Goal: Task Accomplishment & Management: Manage account settings

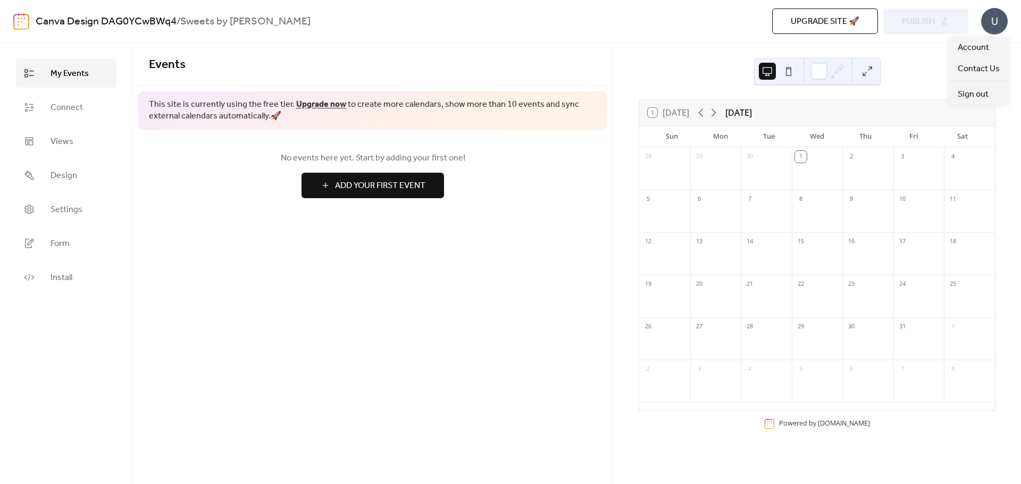
click at [997, 24] on div "U" at bounding box center [994, 21] width 27 height 27
click at [984, 41] on span "Account" at bounding box center [973, 47] width 31 height 13
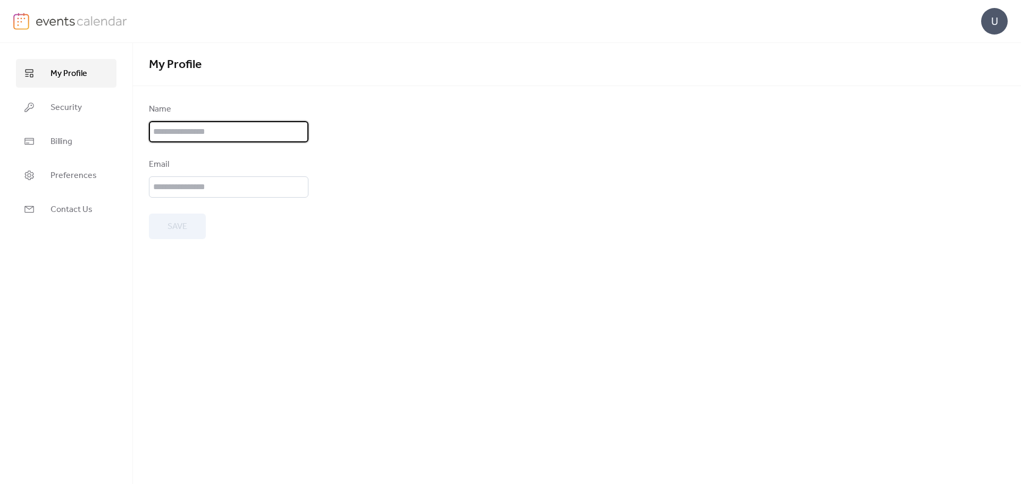
click at [236, 128] on input "text" at bounding box center [229, 131] width 160 height 21
click at [213, 132] on input "*******" at bounding box center [229, 131] width 160 height 21
type input "**********"
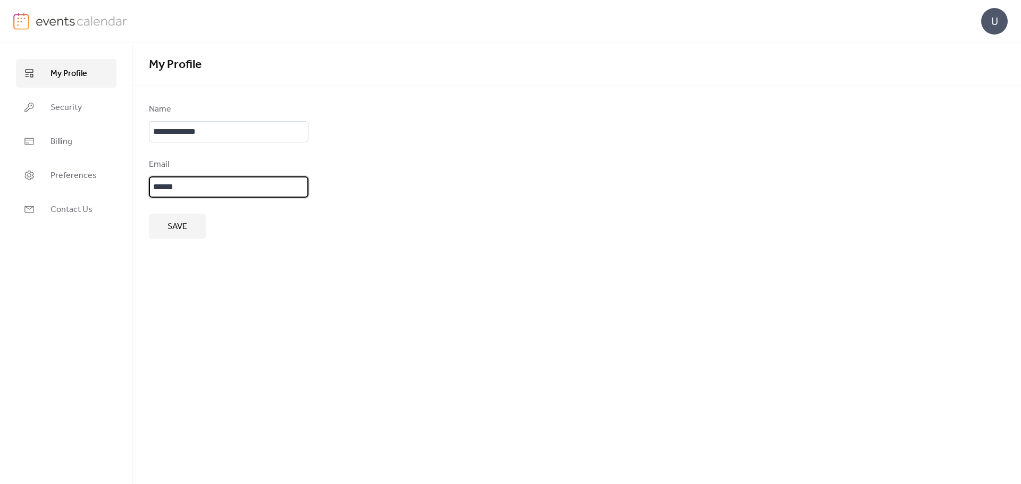
type input "**********"
click at [188, 225] on button "Save" at bounding box center [177, 227] width 57 height 26
click at [58, 89] on ul "My Profile Security Billing Preferences Contact Us" at bounding box center [66, 141] width 101 height 165
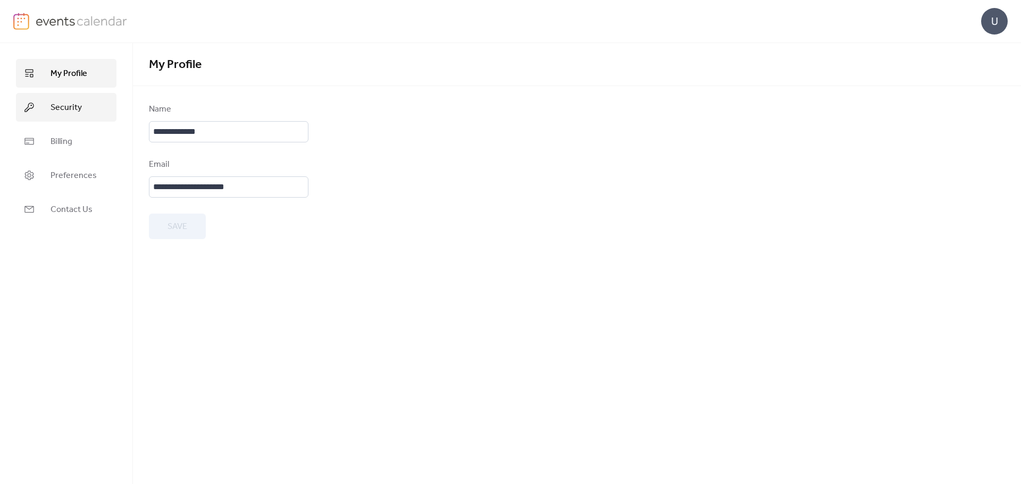
click at [60, 106] on span "Security" at bounding box center [66, 108] width 31 height 13
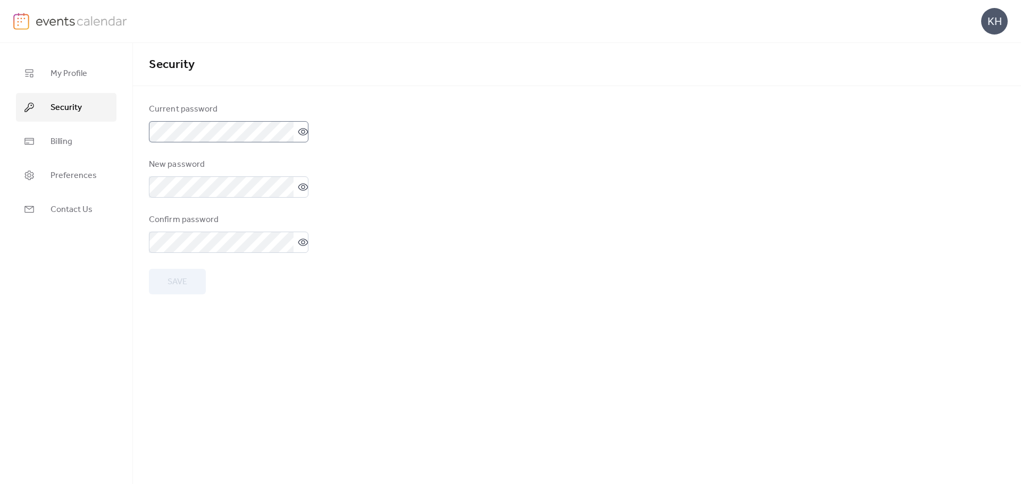
click at [302, 133] on icon at bounding box center [303, 132] width 11 height 11
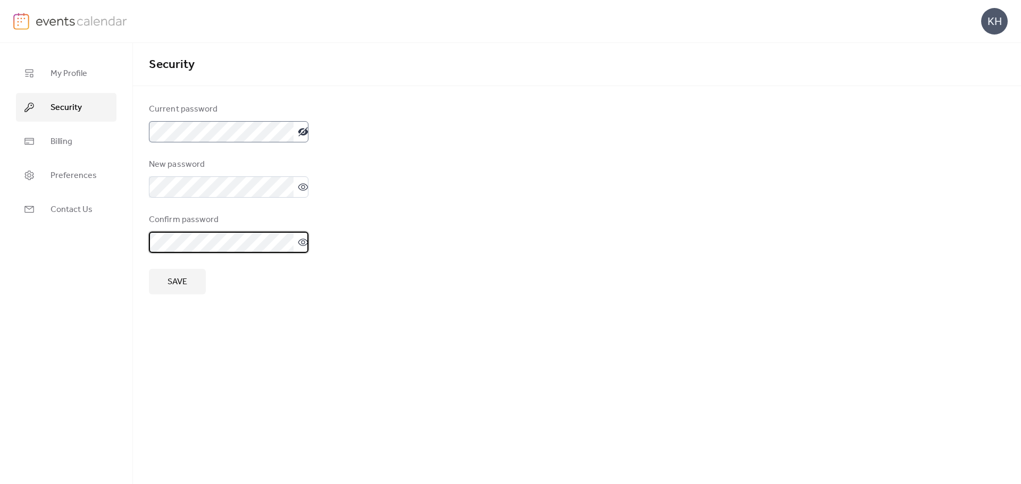
click at [294, 243] on label at bounding box center [229, 242] width 160 height 21
click at [298, 193] on label at bounding box center [229, 187] width 160 height 21
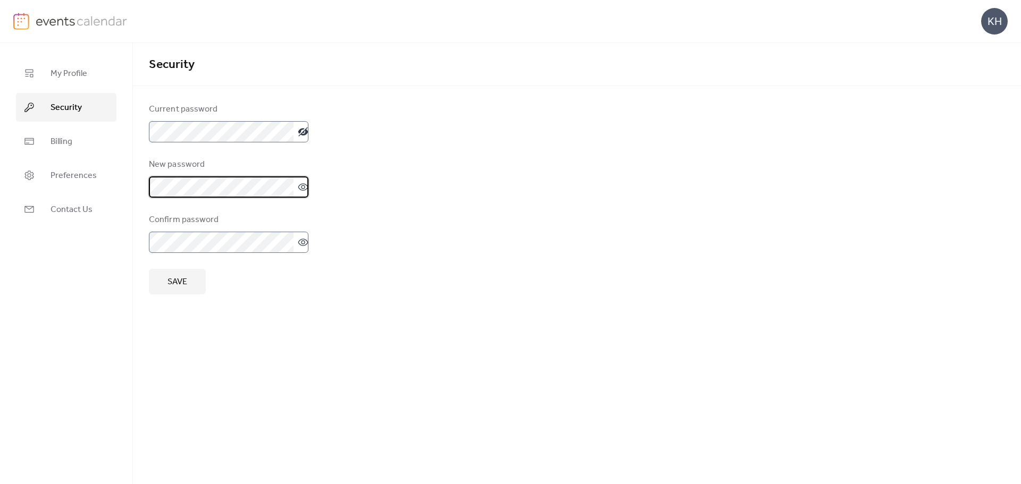
click at [304, 242] on label at bounding box center [229, 242] width 160 height 21
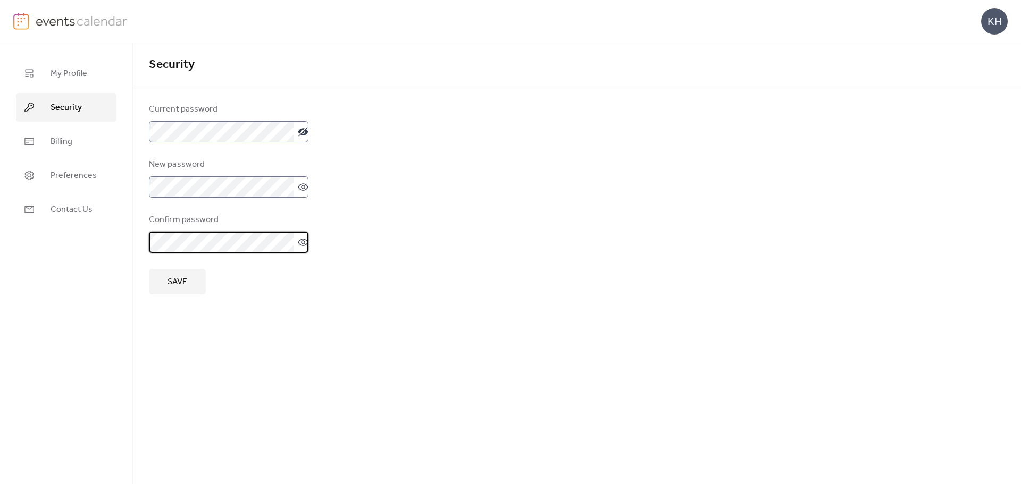
click at [298, 191] on icon at bounding box center [303, 187] width 11 height 11
click at [298, 240] on icon at bounding box center [303, 242] width 11 height 11
click at [178, 277] on span "Save" at bounding box center [178, 282] width 20 height 13
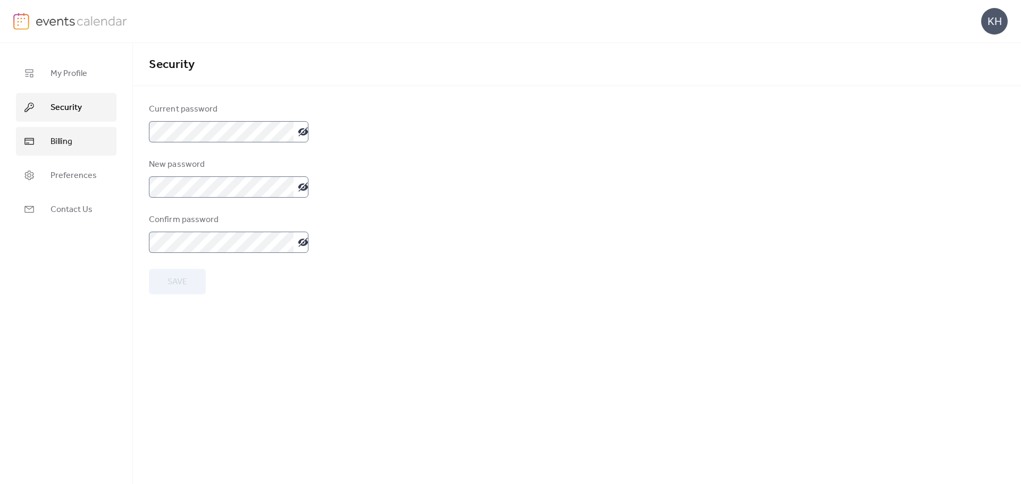
click at [67, 145] on span "Billing" at bounding box center [62, 142] width 22 height 13
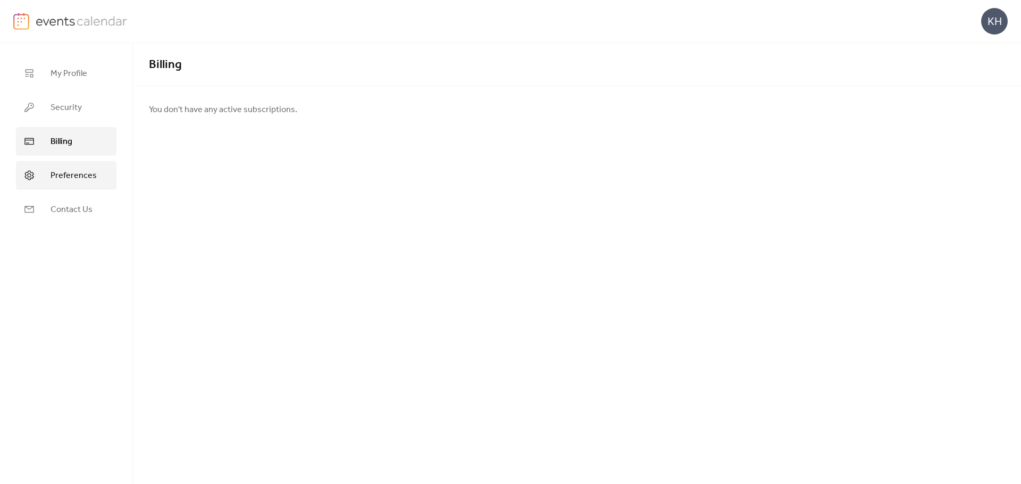
click at [69, 165] on link "Preferences" at bounding box center [66, 175] width 101 height 29
click at [74, 204] on span "Contact Us" at bounding box center [72, 210] width 42 height 13
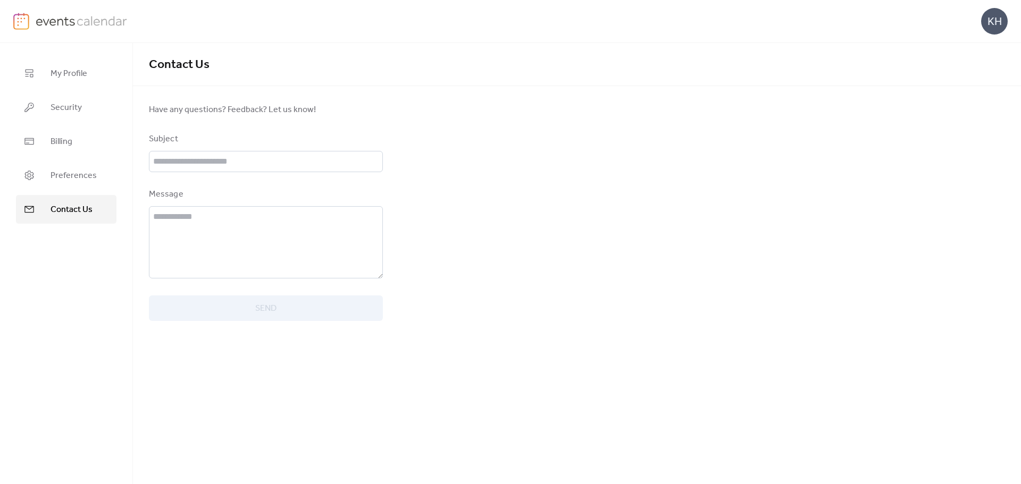
click at [73, 54] on div "My Profile Security Billing Preferences Contact Us" at bounding box center [66, 263] width 133 height 441
click at [61, 11] on div "KH" at bounding box center [510, 21] width 994 height 43
click at [65, 17] on img at bounding box center [82, 21] width 92 height 16
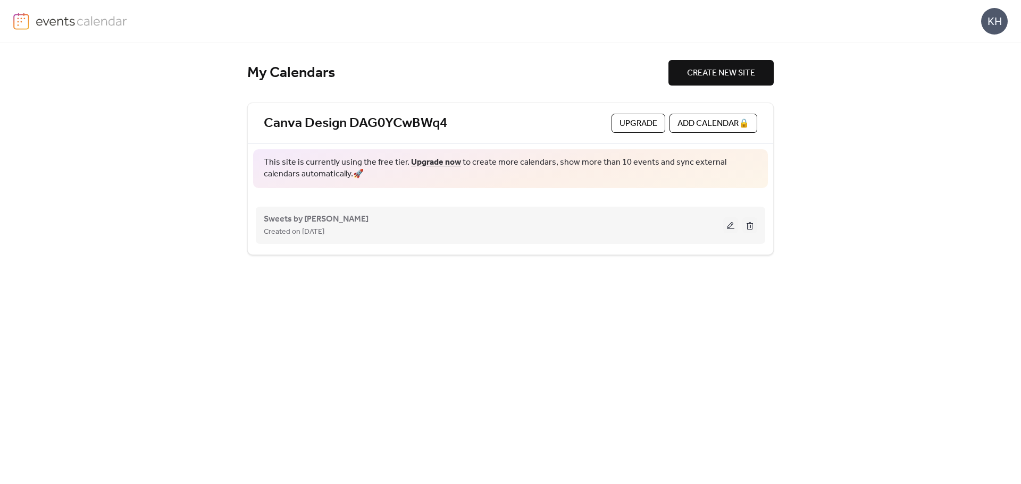
click at [329, 215] on div "Sweets by [PERSON_NAME] Created on [DATE]" at bounding box center [493, 226] width 459 height 26
click at [733, 229] on button at bounding box center [730, 226] width 15 height 16
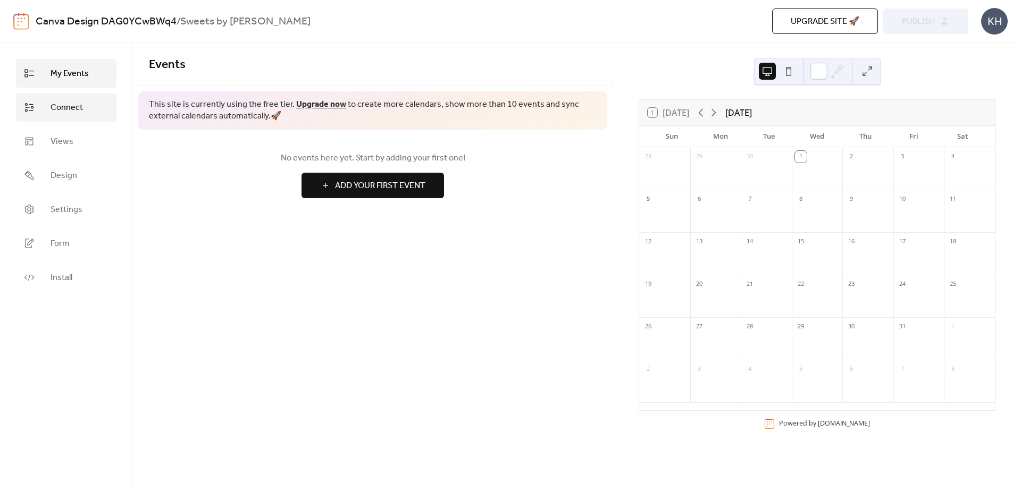
click at [82, 107] on link "Connect" at bounding box center [66, 107] width 101 height 29
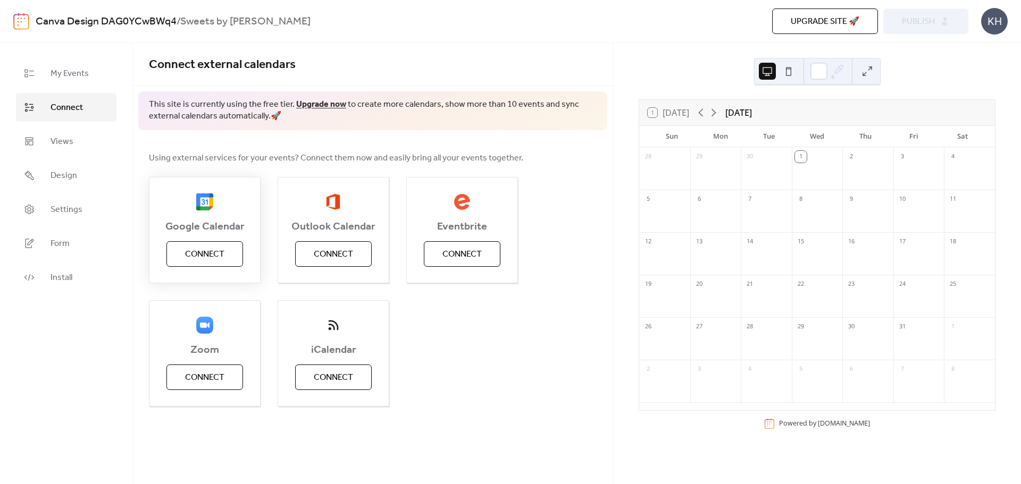
click at [198, 257] on span "Connect" at bounding box center [204, 254] width 39 height 13
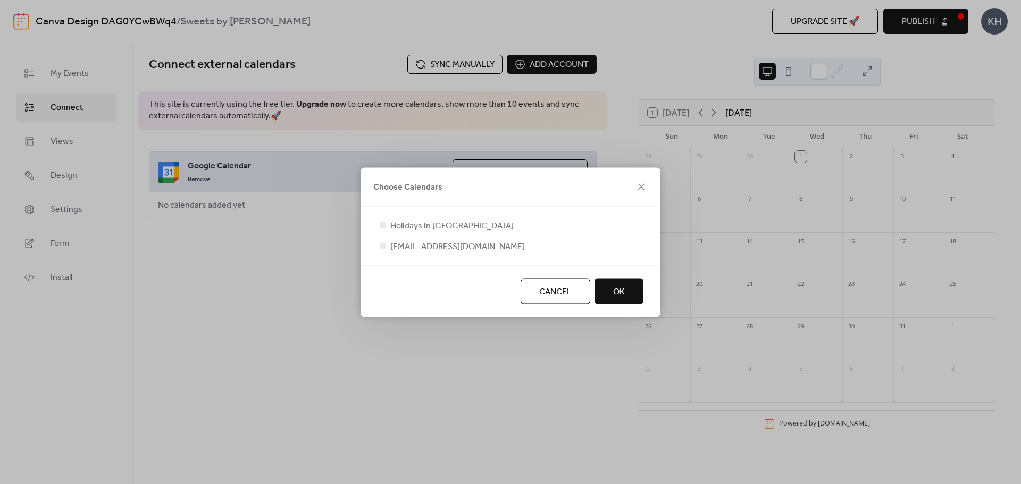
click at [624, 298] on span "OK" at bounding box center [619, 292] width 12 height 13
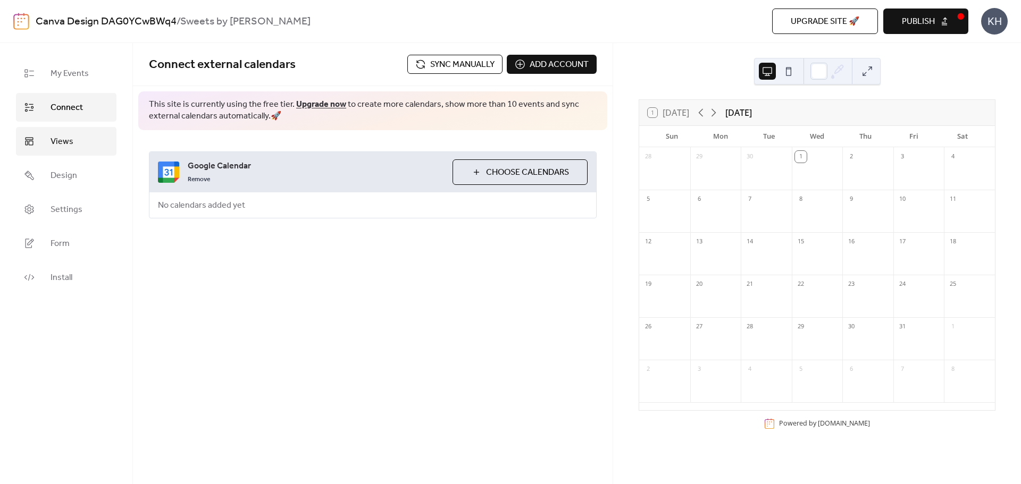
click at [77, 145] on link "Views" at bounding box center [66, 141] width 101 height 29
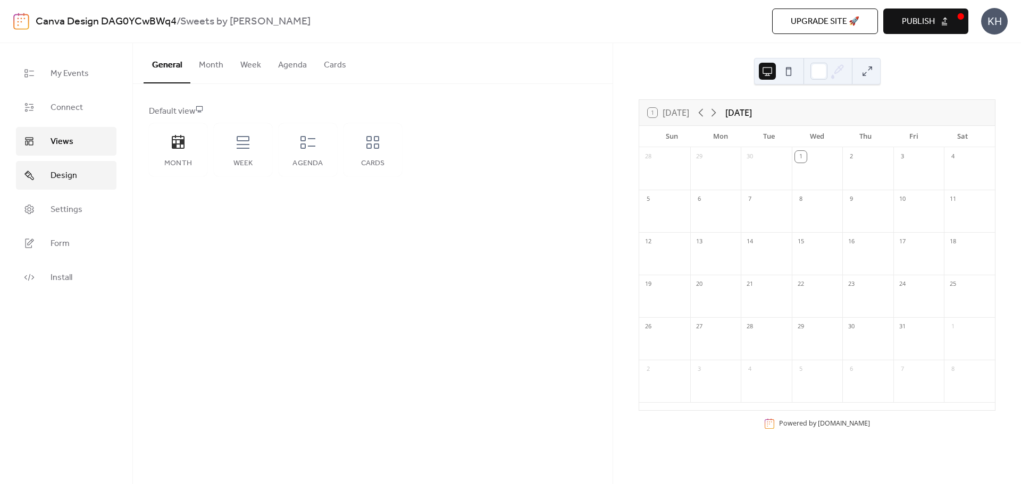
drag, startPoint x: 64, startPoint y: 185, endPoint x: 95, endPoint y: 175, distance: 32.5
click at [65, 185] on link "Design" at bounding box center [66, 175] width 101 height 29
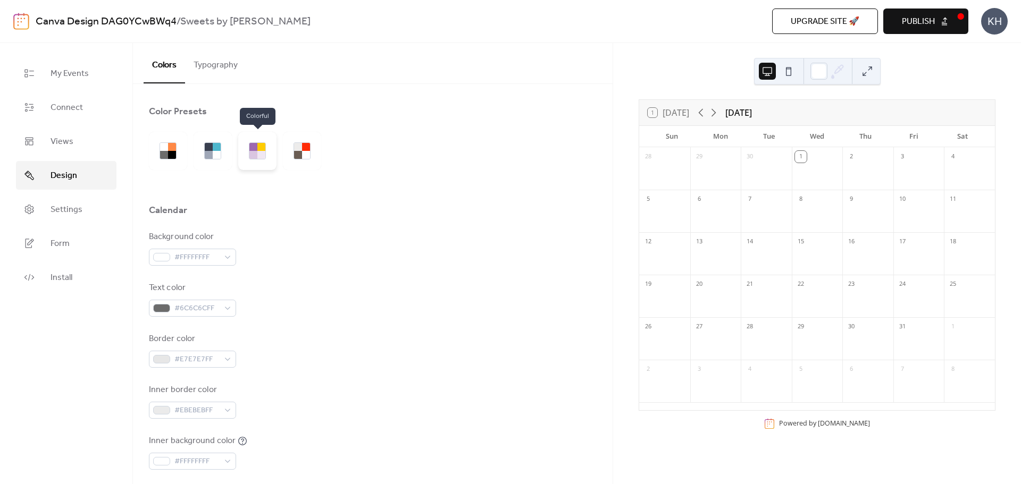
click at [257, 150] on div at bounding box center [261, 147] width 8 height 8
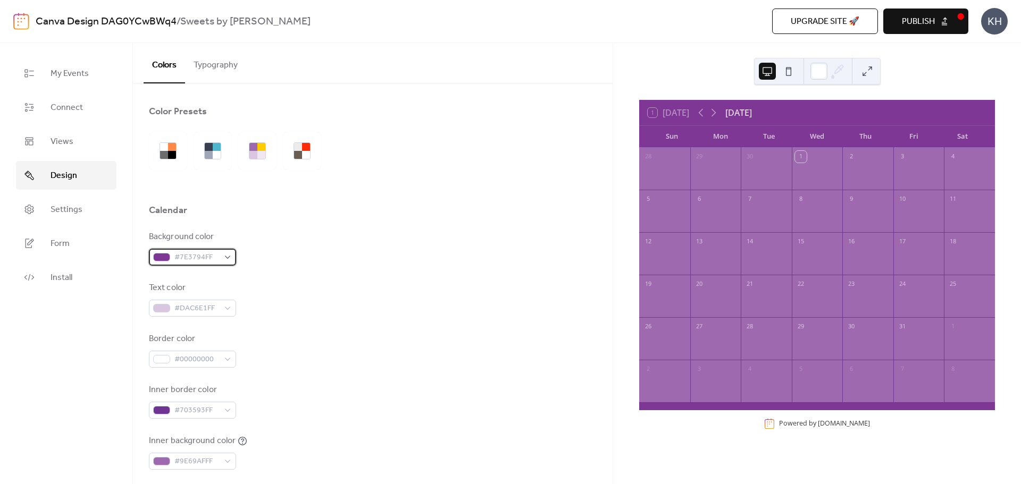
click at [228, 257] on div "#7E3794FF" at bounding box center [192, 257] width 87 height 17
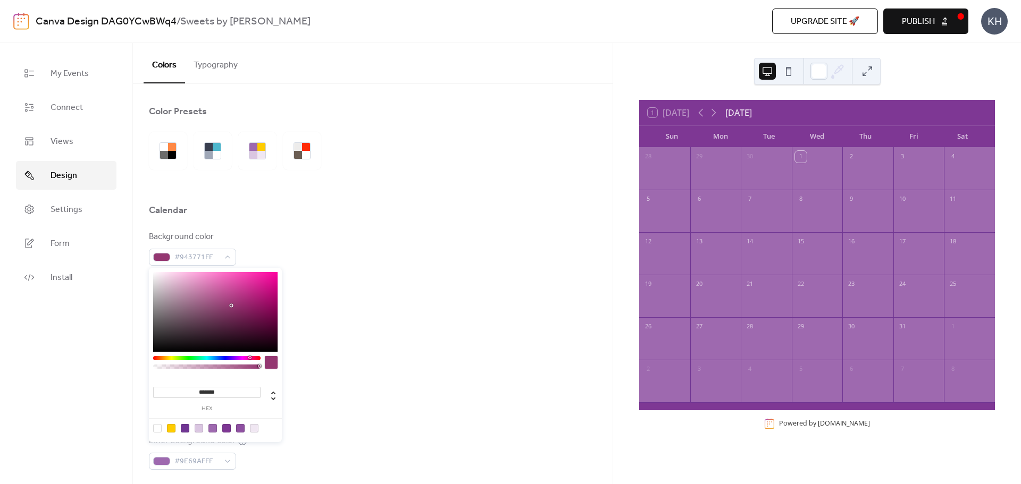
drag, startPoint x: 239, startPoint y: 357, endPoint x: 249, endPoint y: 356, distance: 10.2
click at [249, 356] on div "******* hex" at bounding box center [215, 355] width 133 height 174
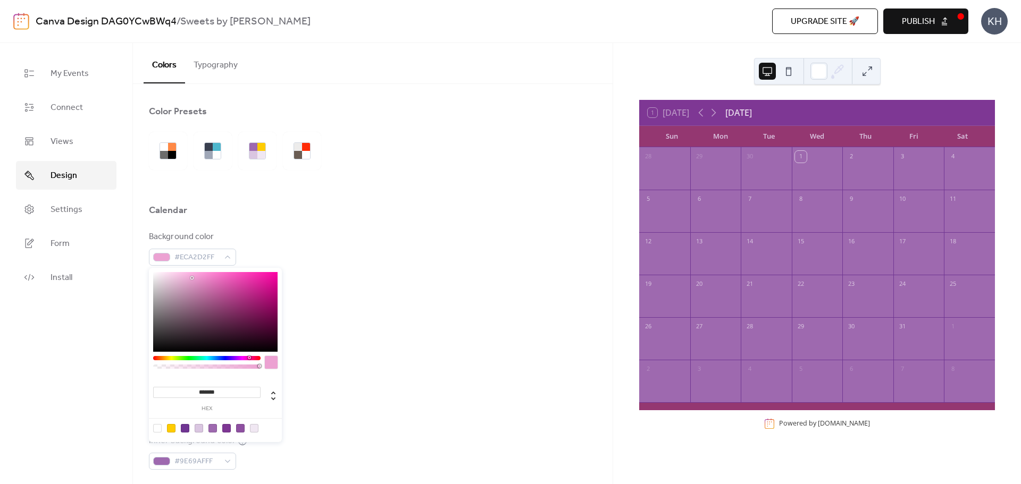
type input "*******"
drag, startPoint x: 231, startPoint y: 307, endPoint x: 193, endPoint y: 280, distance: 46.6
click at [193, 280] on div at bounding box center [215, 312] width 124 height 80
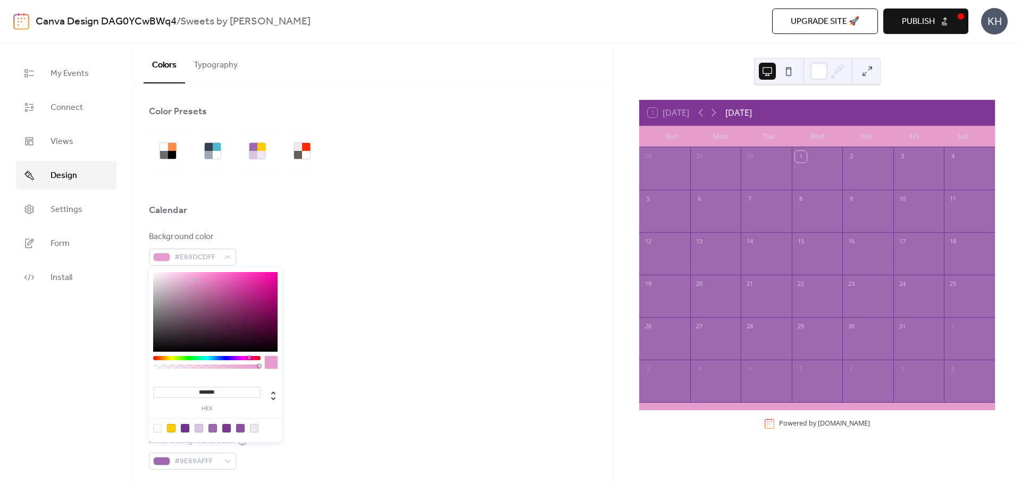
click at [263, 229] on div at bounding box center [373, 226] width 448 height 9
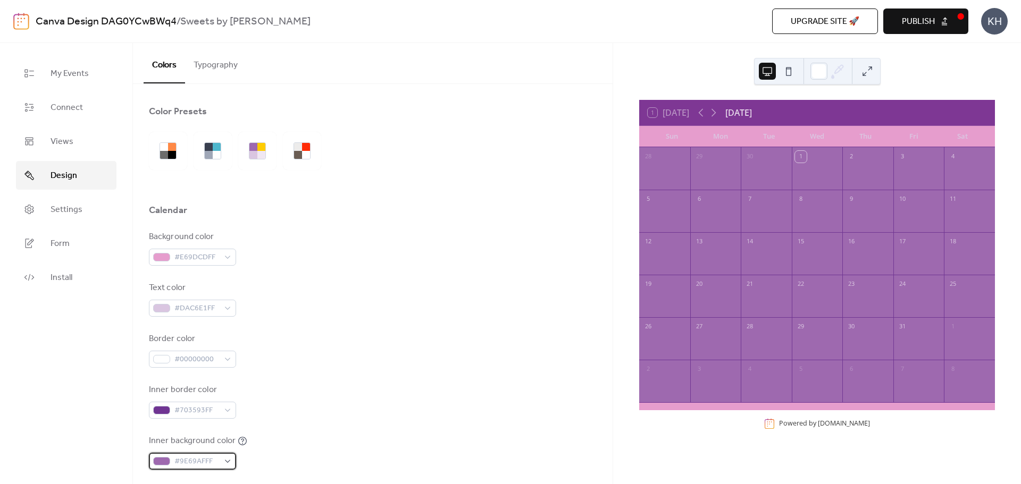
click at [229, 461] on div "#9E69AFFF" at bounding box center [192, 461] width 87 height 17
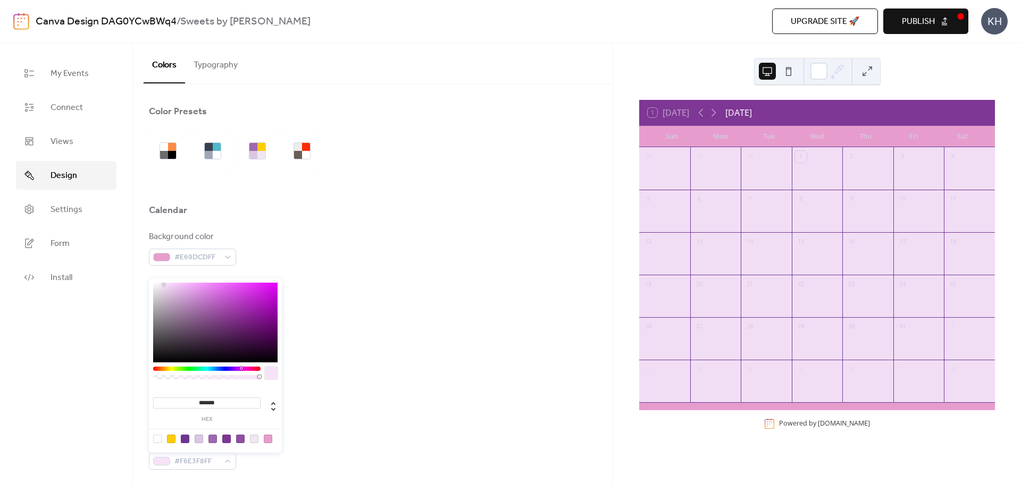
type input "*******"
drag, startPoint x: 202, startPoint y: 307, endPoint x: 164, endPoint y: 285, distance: 44.6
click at [164, 285] on div at bounding box center [164, 284] width 2 height 2
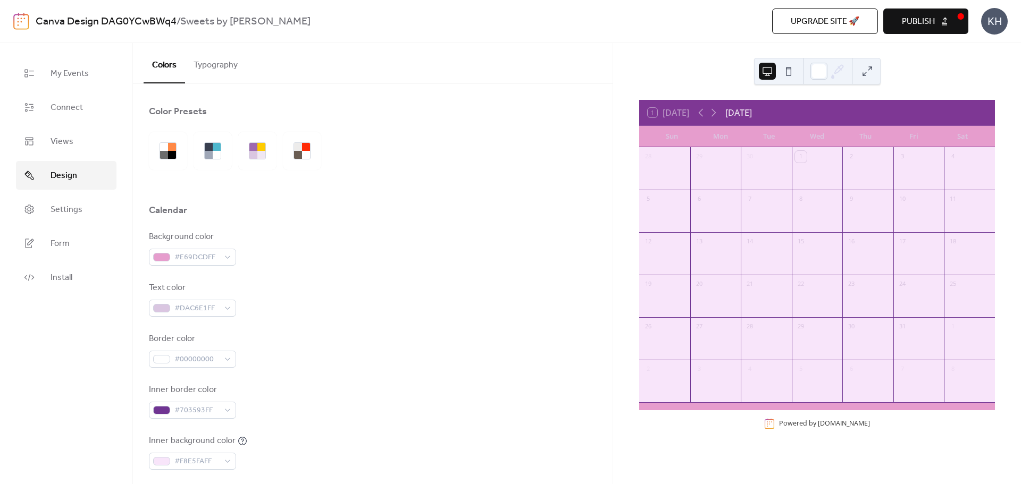
click at [338, 261] on div "Background color #E69DCDFF" at bounding box center [373, 248] width 448 height 35
click at [216, 305] on span "#DAC6E1FF" at bounding box center [196, 309] width 45 height 13
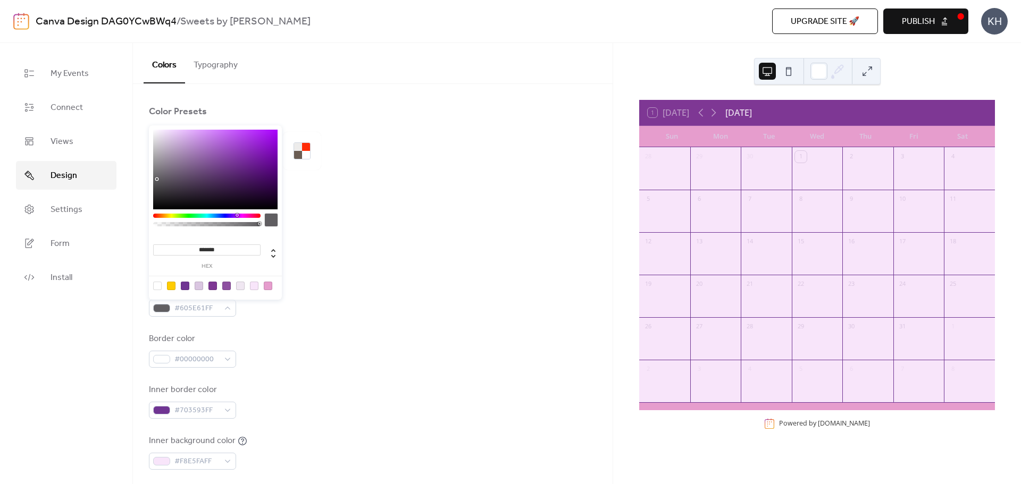
drag, startPoint x: 168, startPoint y: 140, endPoint x: 157, endPoint y: 180, distance: 41.3
click at [157, 180] on div at bounding box center [157, 179] width 2 height 2
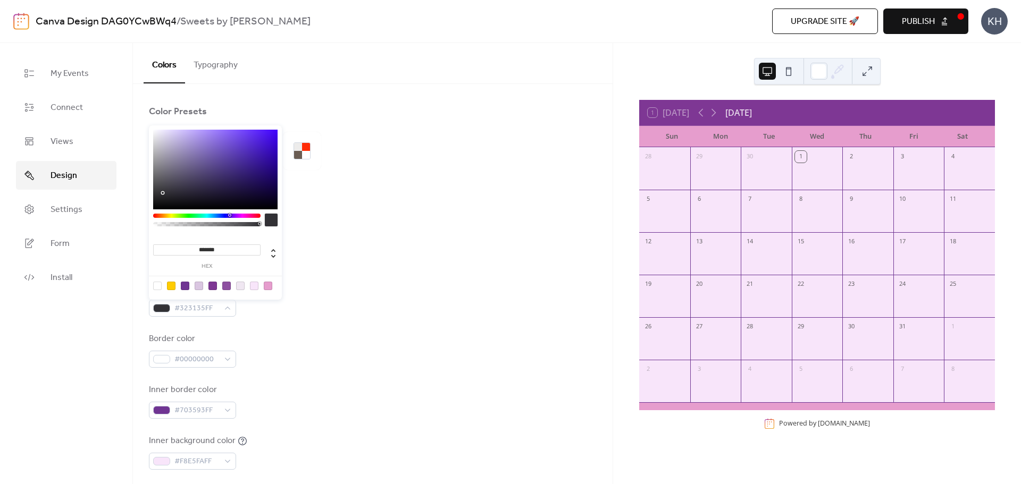
drag, startPoint x: 157, startPoint y: 179, endPoint x: 162, endPoint y: 194, distance: 15.6
click at [162, 194] on div at bounding box center [163, 193] width 2 height 2
type input "*******"
click at [366, 118] on div "Color Presets" at bounding box center [373, 114] width 448 height 18
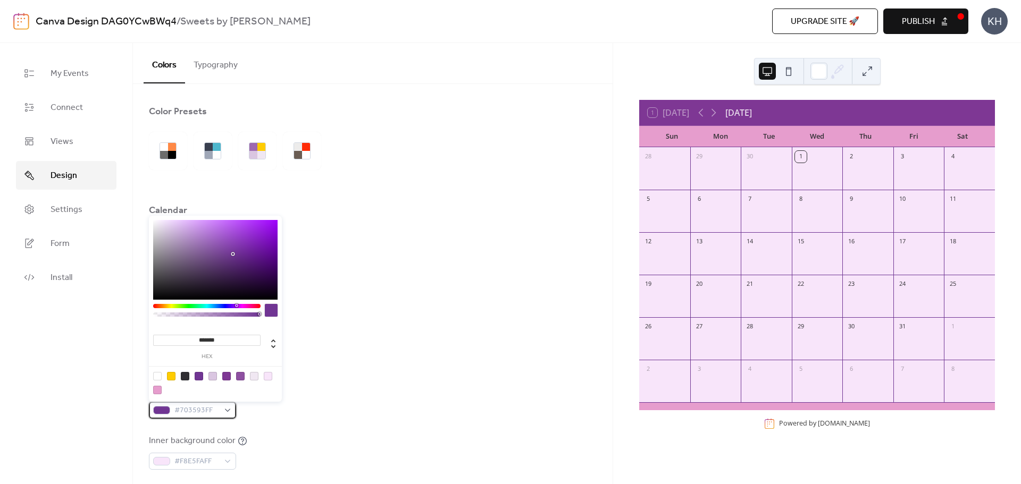
click at [219, 411] on div "#703593FF" at bounding box center [192, 410] width 87 height 17
type input "*******"
drag, startPoint x: 232, startPoint y: 254, endPoint x: 222, endPoint y: 224, distance: 31.1
click at [222, 224] on div at bounding box center [222, 224] width 2 height 2
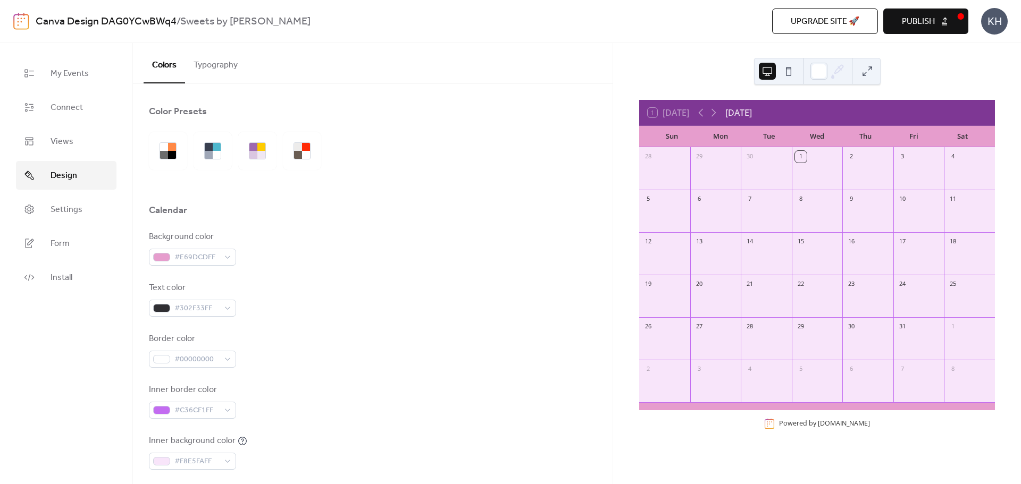
click at [334, 266] on div "Background color #E69DCDFF Text color #302F33FF Border color #00000000 Inner bo…" at bounding box center [373, 376] width 448 height 290
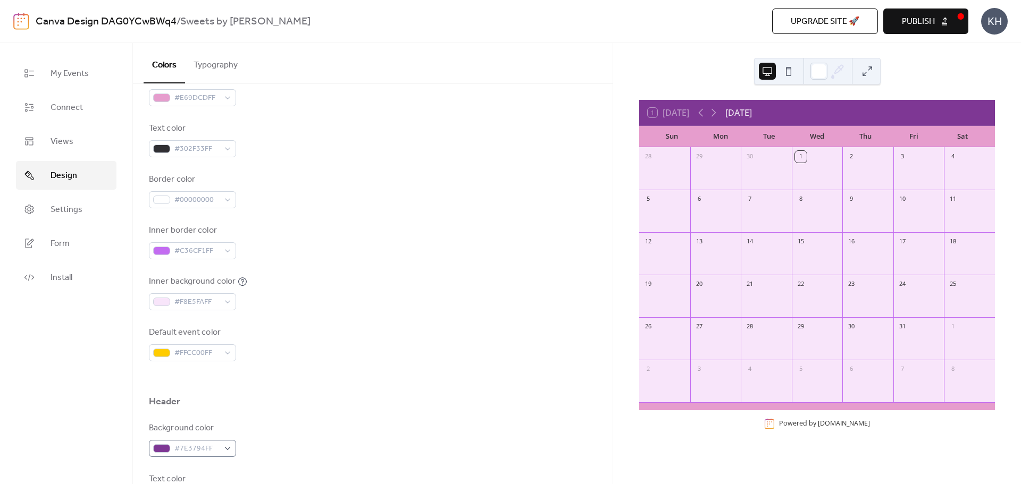
scroll to position [266, 0]
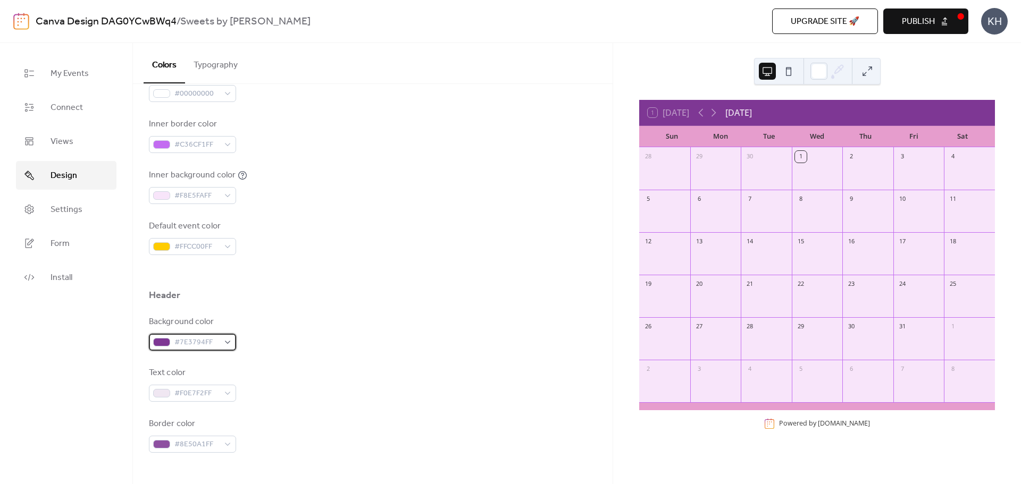
click at [222, 344] on div "#7E3794FF" at bounding box center [192, 342] width 87 height 17
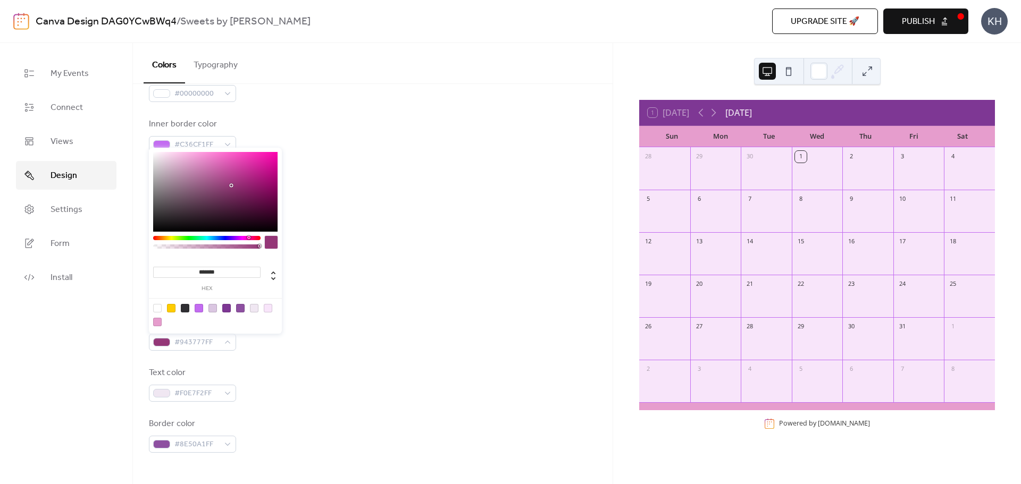
drag, startPoint x: 239, startPoint y: 239, endPoint x: 248, endPoint y: 238, distance: 9.1
click at [248, 238] on div at bounding box center [248, 237] width 3 height 3
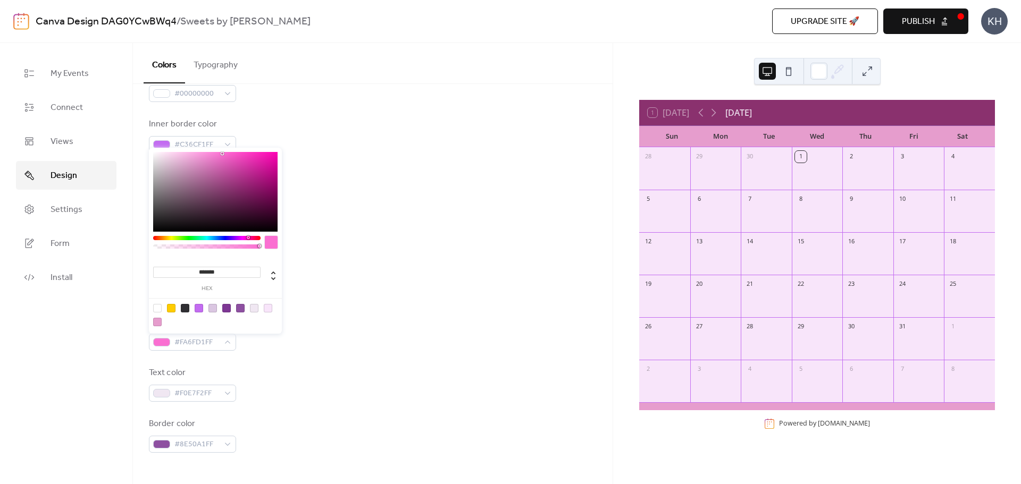
type input "*******"
drag, startPoint x: 233, startPoint y: 189, endPoint x: 224, endPoint y: 154, distance: 36.2
click at [224, 154] on div at bounding box center [215, 192] width 124 height 80
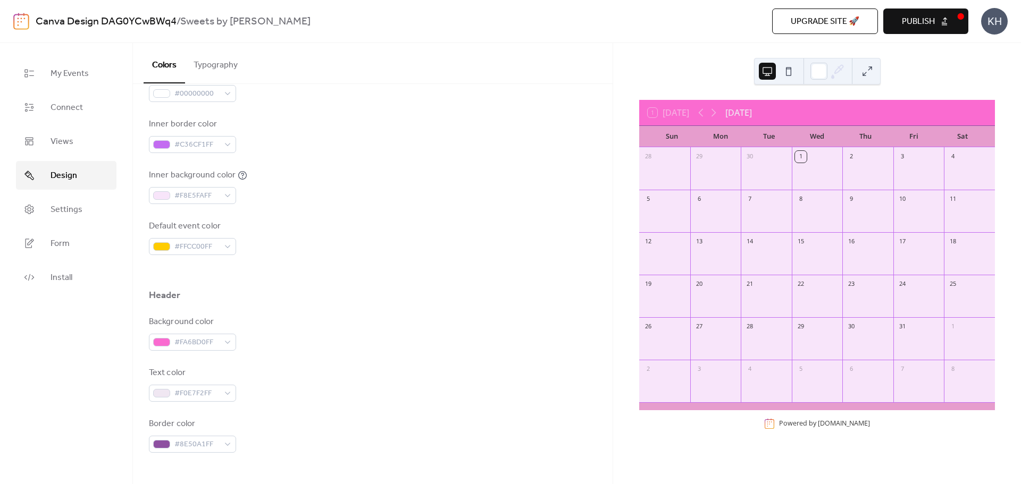
click at [370, 135] on div "Inner border color #C36CF1FF" at bounding box center [373, 135] width 448 height 35
click at [221, 350] on div "#FA6BD0FF" at bounding box center [192, 342] width 87 height 17
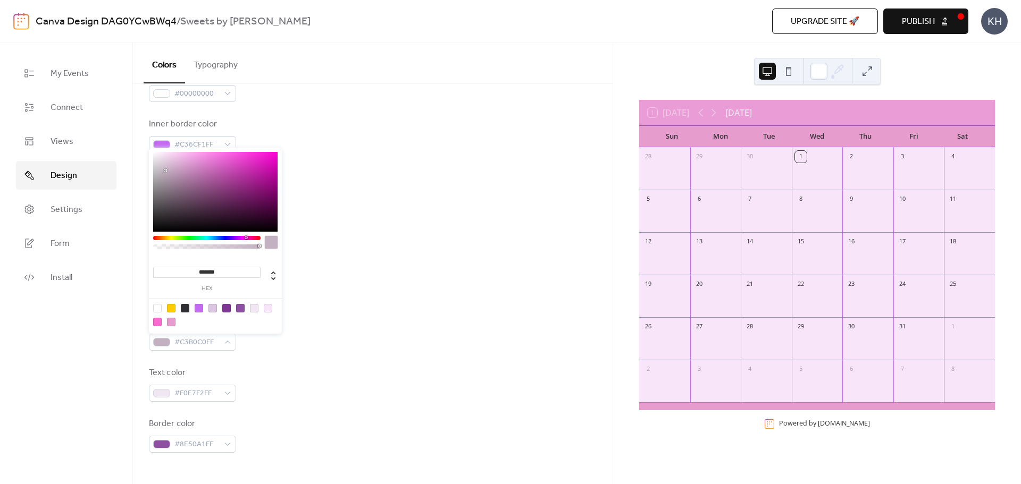
drag, startPoint x: 224, startPoint y: 153, endPoint x: 165, endPoint y: 170, distance: 61.4
click at [165, 170] on div at bounding box center [165, 171] width 2 height 2
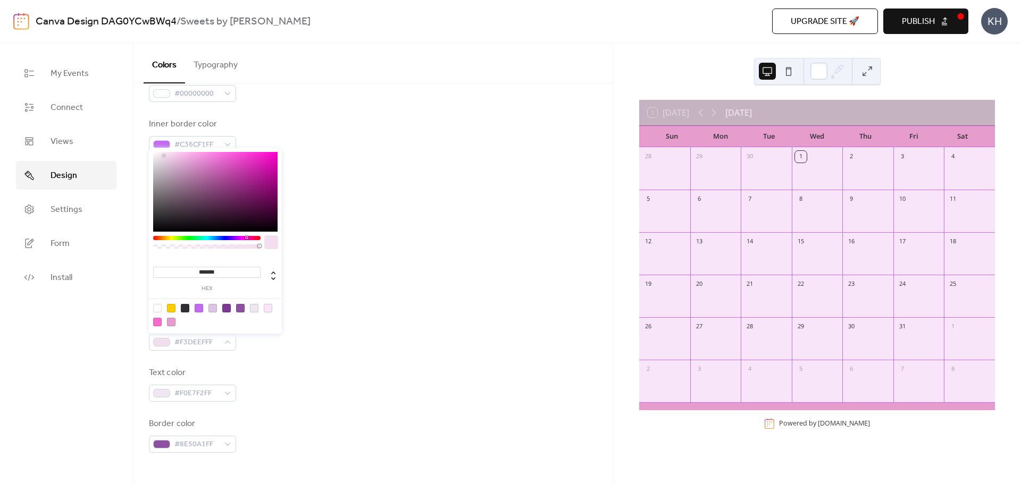
type input "*******"
drag, startPoint x: 164, startPoint y: 170, endPoint x: 166, endPoint y: 155, distance: 15.0
click at [166, 155] on div at bounding box center [166, 155] width 2 height 2
click at [421, 127] on div "Inner border color #C36CF1FF" at bounding box center [373, 135] width 448 height 35
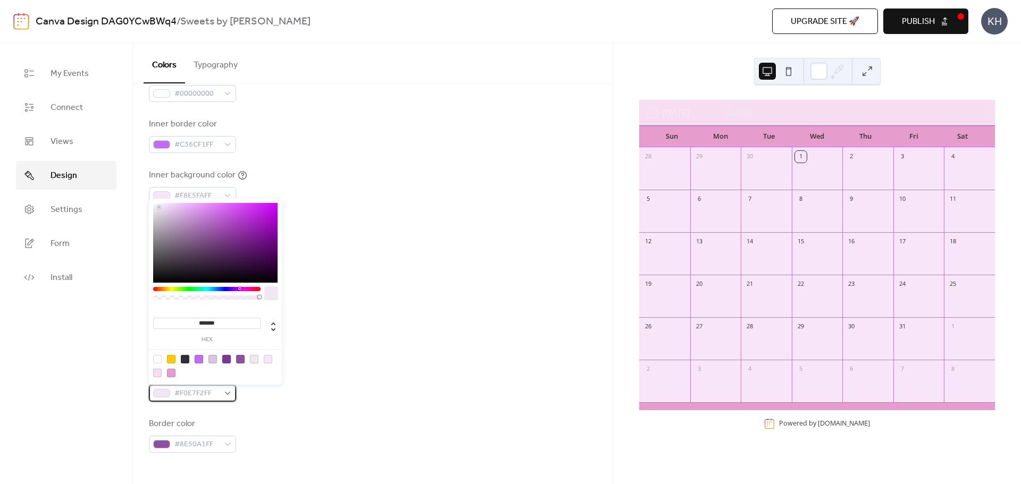
click at [199, 395] on span "#F0E7F2FF" at bounding box center [196, 394] width 45 height 13
type input "*******"
drag, startPoint x: 158, startPoint y: 208, endPoint x: 157, endPoint y: 250, distance: 42.0
click at [157, 248] on div at bounding box center [157, 247] width 2 height 2
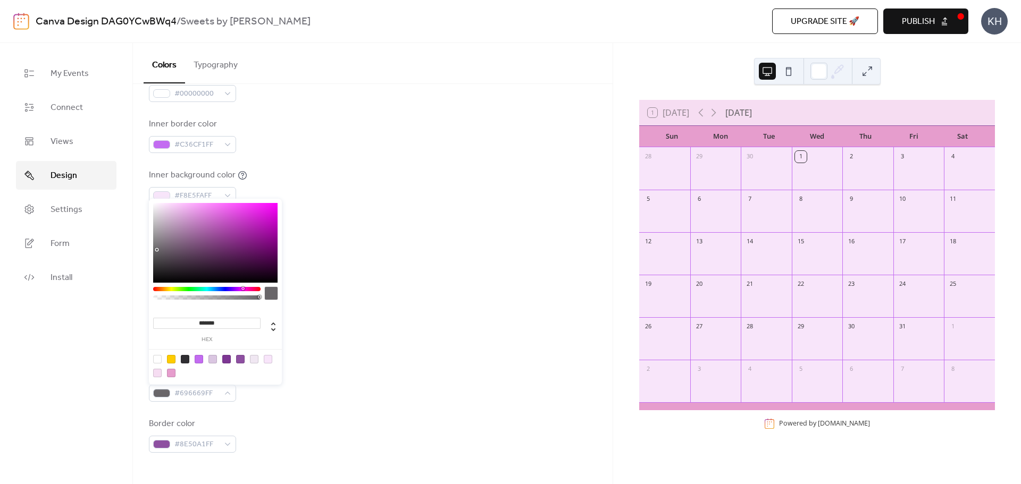
click at [412, 189] on div "Inner background color #F8E5FAFF" at bounding box center [373, 186] width 448 height 35
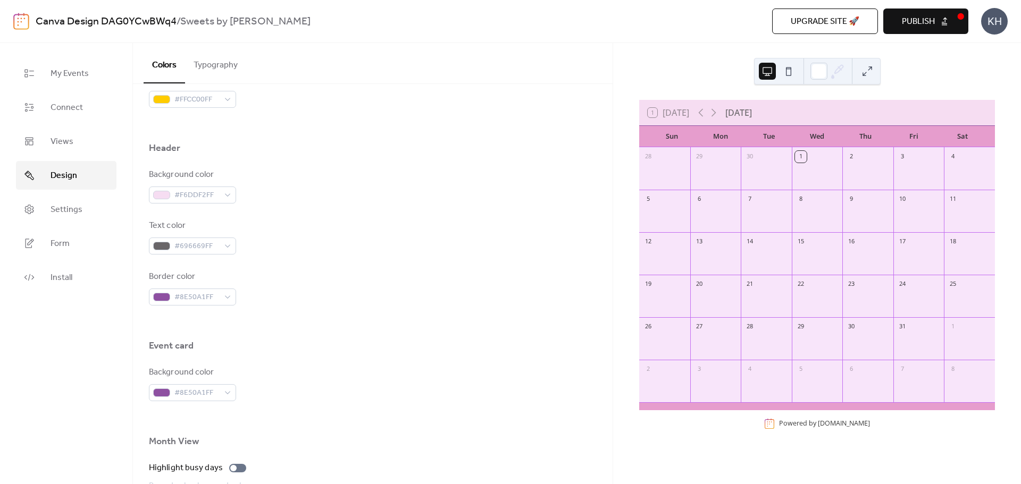
scroll to position [479, 0]
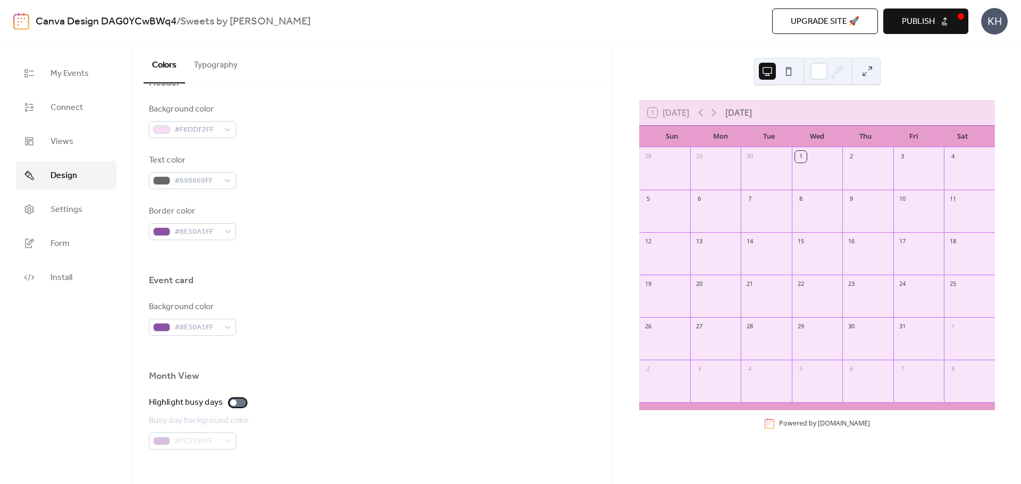
click at [231, 405] on div at bounding box center [233, 403] width 6 height 6
click at [227, 444] on div "#7E3794FF" at bounding box center [192, 441] width 87 height 17
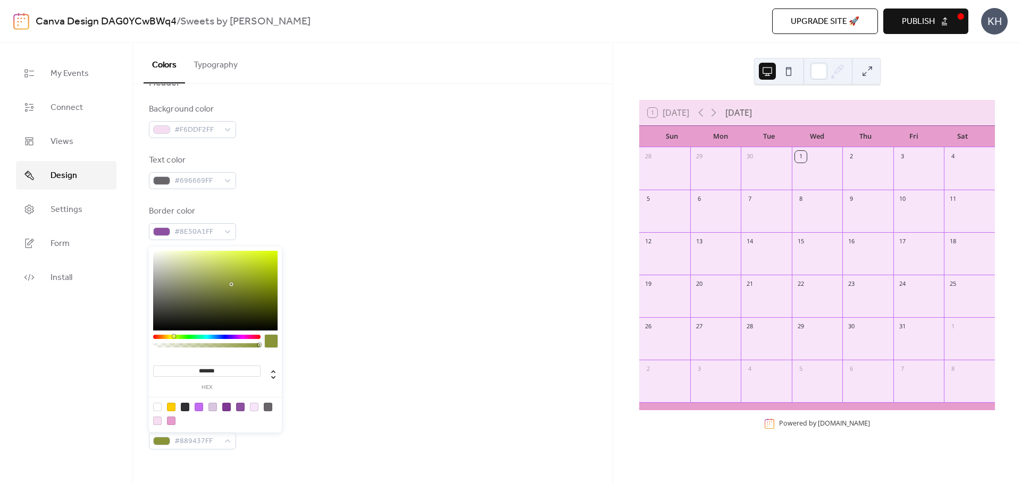
drag, startPoint x: 239, startPoint y: 337, endPoint x: 172, endPoint y: 332, distance: 67.2
click at [172, 332] on div "******* hex" at bounding box center [215, 341] width 133 height 188
drag, startPoint x: 231, startPoint y: 285, endPoint x: 175, endPoint y: 262, distance: 60.3
click at [175, 262] on div at bounding box center [175, 262] width 2 height 2
type input "*******"
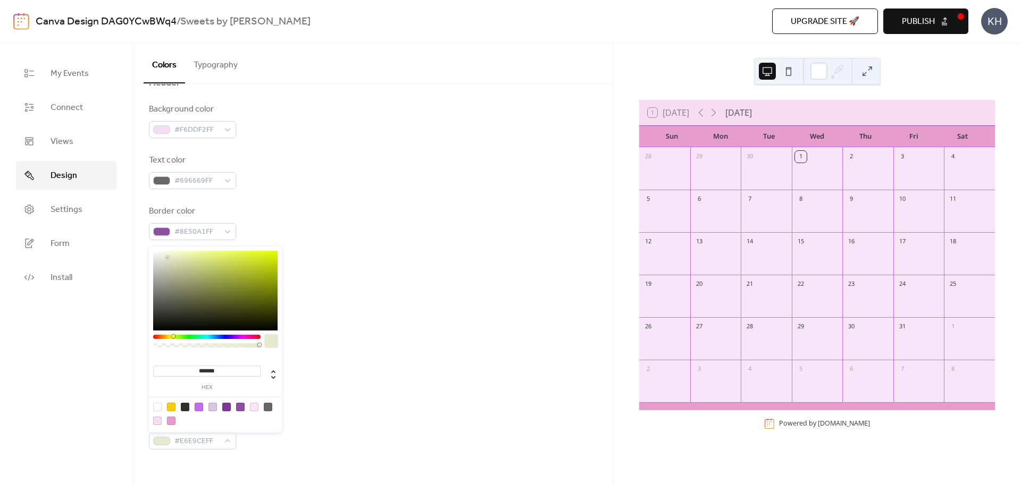
drag, startPoint x: 175, startPoint y: 262, endPoint x: 168, endPoint y: 258, distance: 8.3
click at [168, 258] on div at bounding box center [167, 258] width 2 height 2
click at [473, 249] on div at bounding box center [373, 257] width 448 height 34
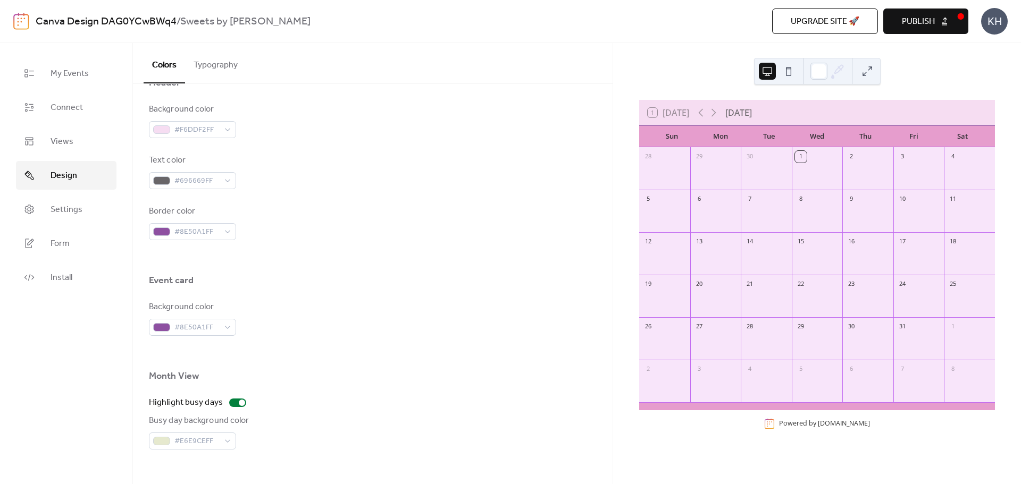
click at [416, 355] on div at bounding box center [373, 353] width 448 height 34
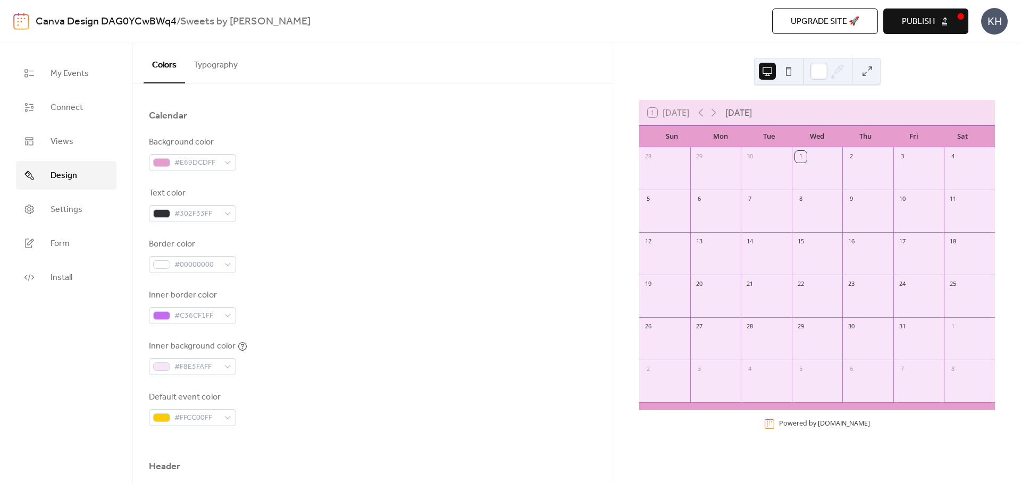
scroll to position [0, 0]
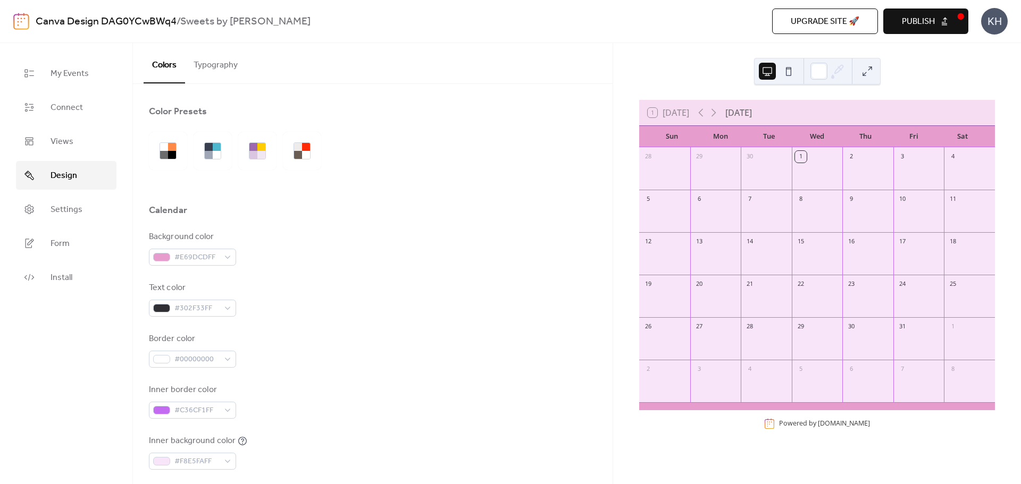
click at [209, 61] on button "Typography" at bounding box center [215, 62] width 61 height 39
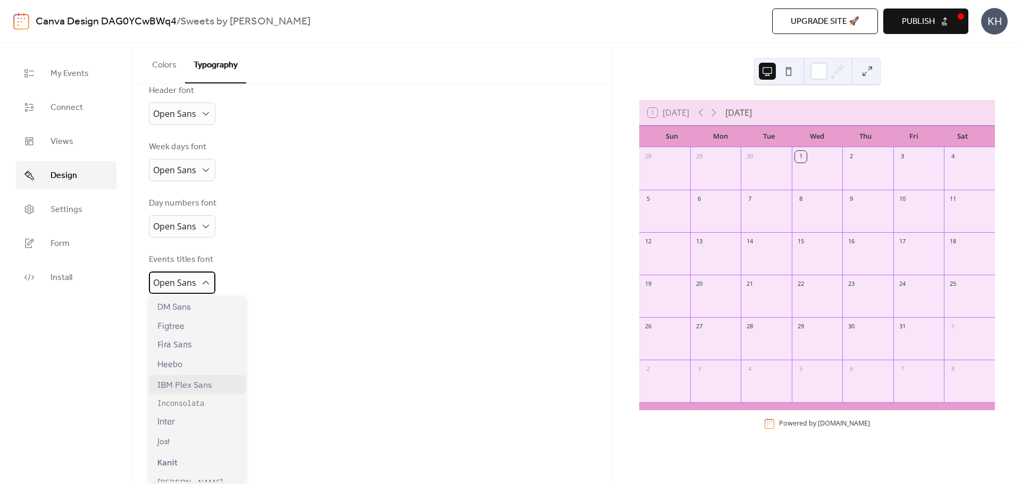
scroll to position [160, 0]
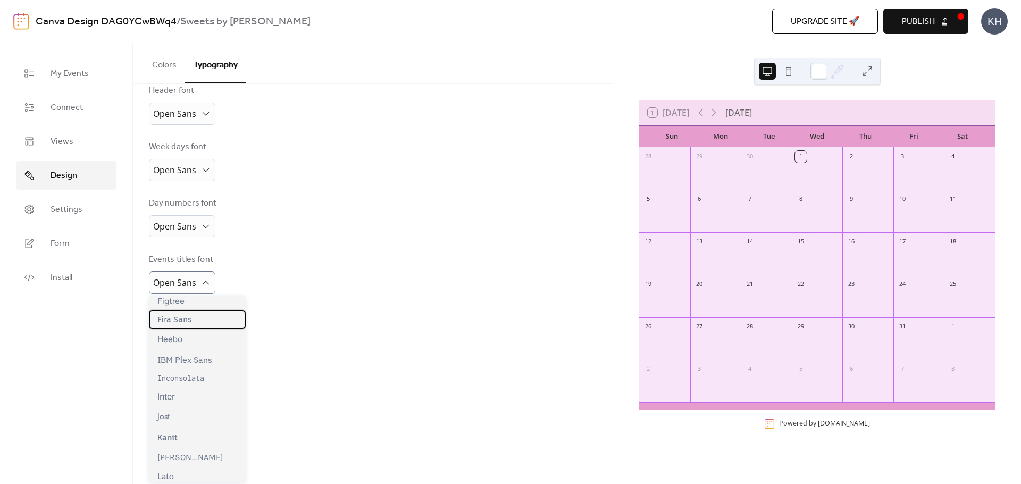
click at [189, 320] on span "Fira Sans" at bounding box center [174, 320] width 34 height 10
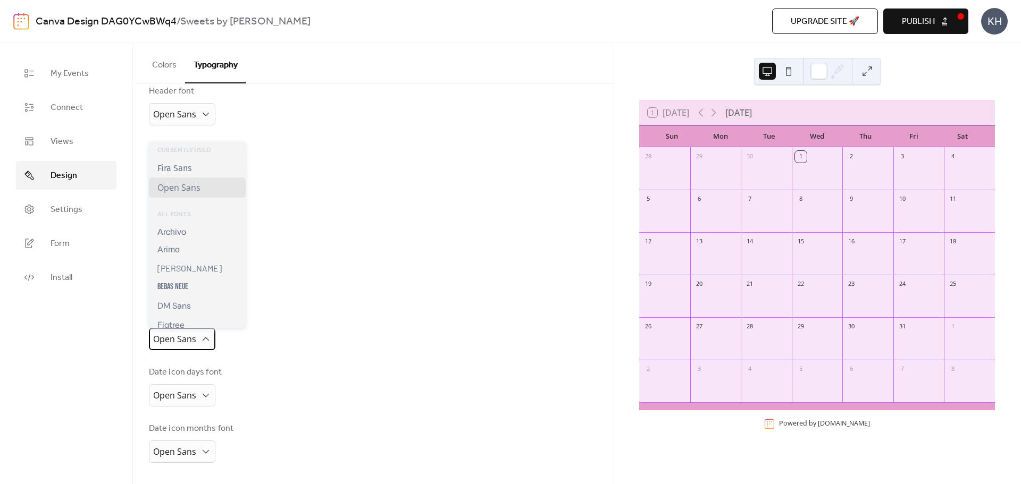
click at [201, 333] on div "Open Sans" at bounding box center [182, 339] width 66 height 22
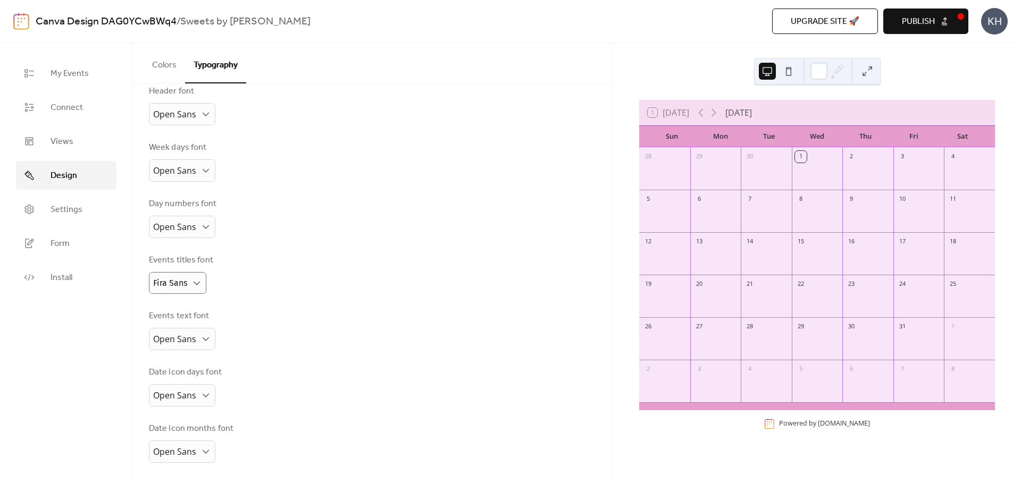
click at [329, 316] on div "Events text font Open Sans" at bounding box center [373, 330] width 448 height 40
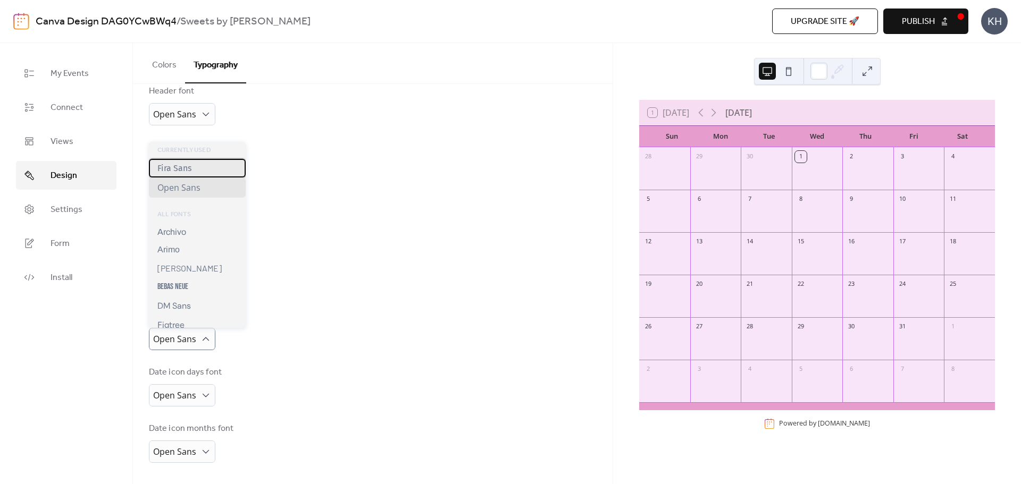
click at [189, 172] on span "Fira Sans" at bounding box center [174, 168] width 34 height 10
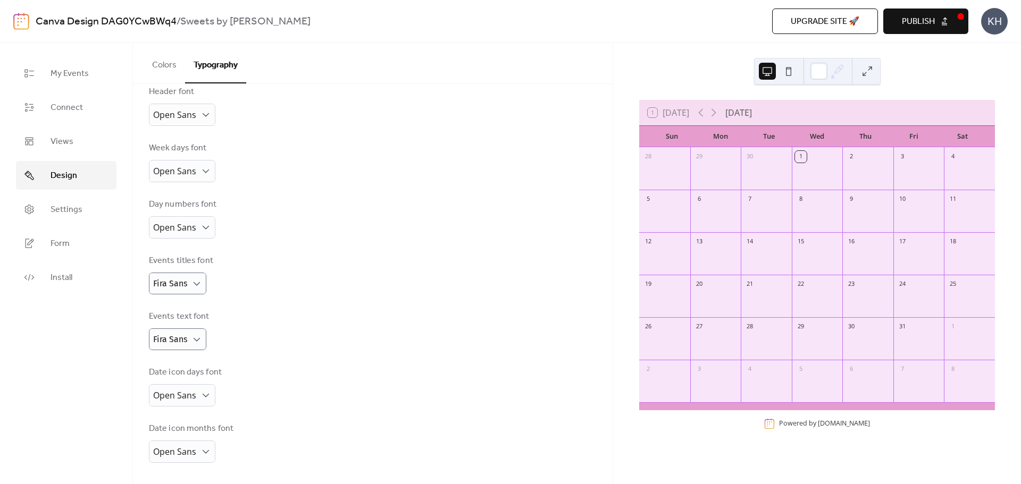
scroll to position [66, 0]
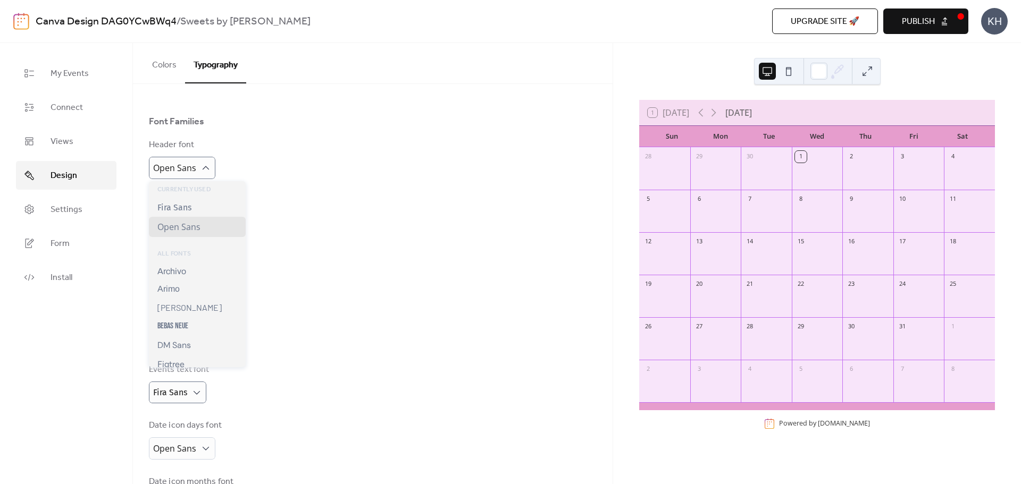
click at [282, 180] on div "Base Font Size * px Font Families Header font Open Sans Week days font Open San…" at bounding box center [373, 278] width 448 height 478
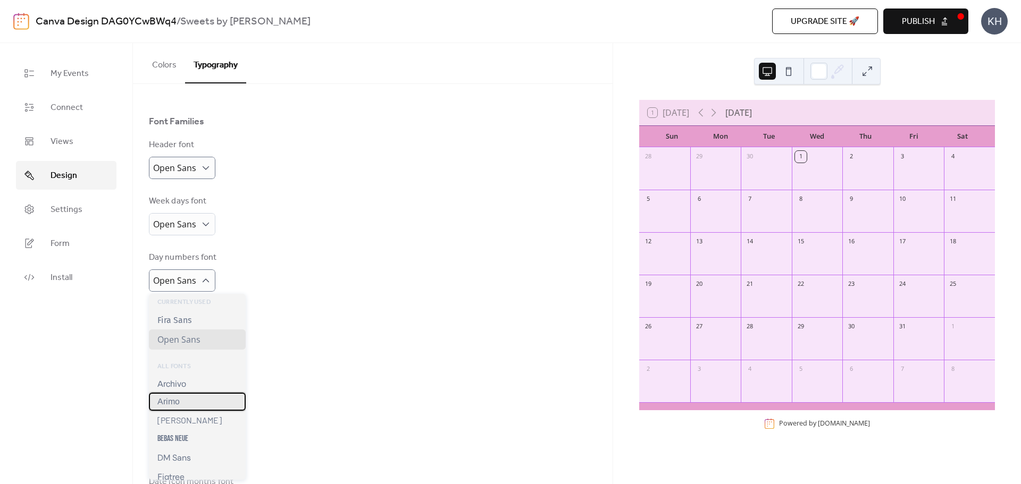
click at [180, 401] on div "Arimo" at bounding box center [197, 402] width 97 height 18
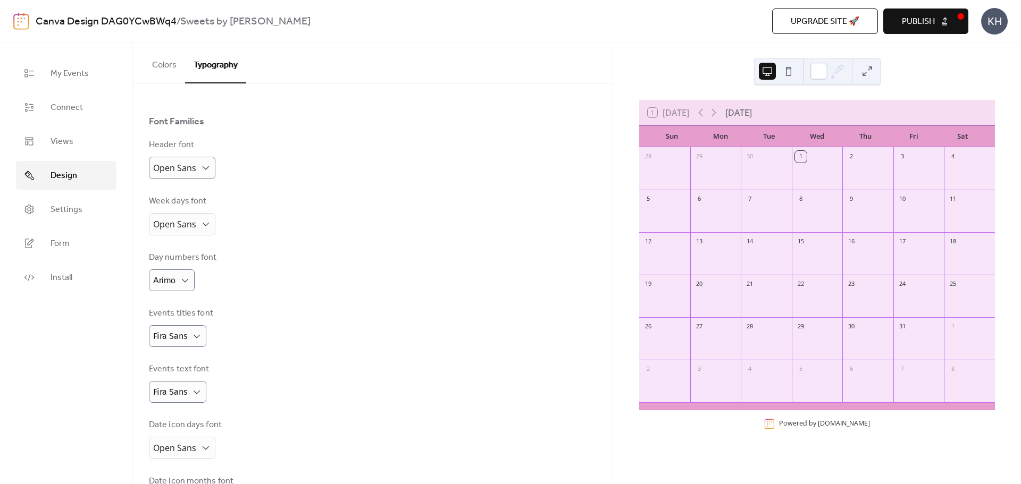
click at [404, 317] on div "Events titles font Fira Sans" at bounding box center [373, 327] width 448 height 40
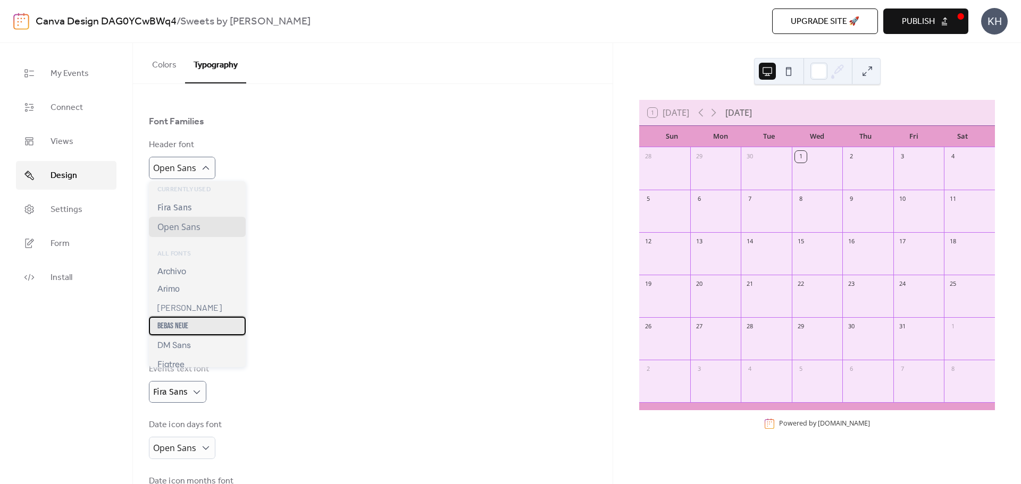
click at [205, 321] on div "Bebas Neue" at bounding box center [197, 326] width 97 height 19
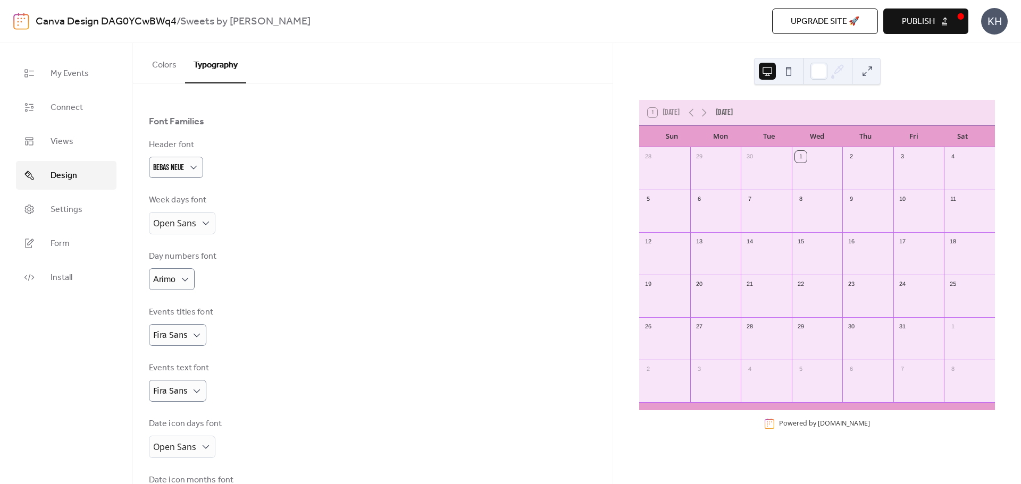
click at [352, 267] on div "Day numbers font Arimo" at bounding box center [373, 270] width 448 height 40
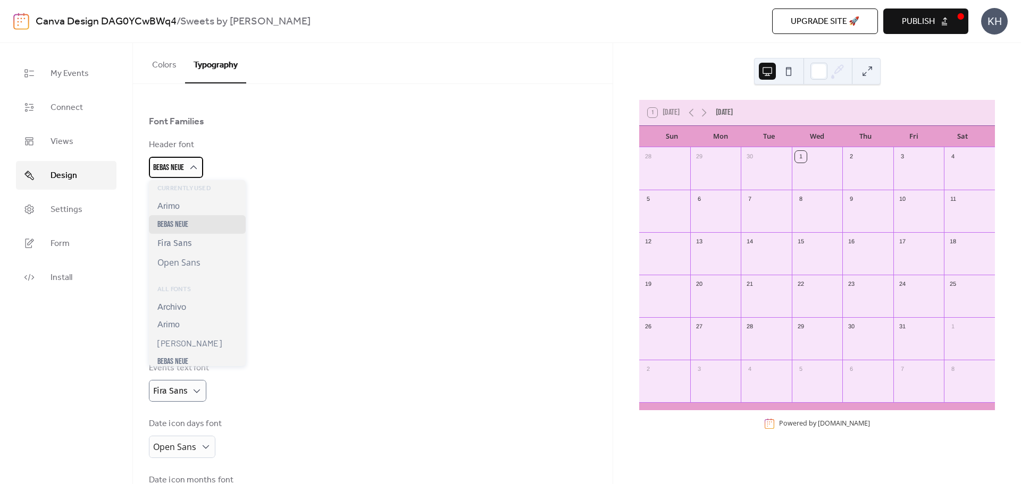
click at [185, 166] on div "Bebas Neue" at bounding box center [176, 167] width 54 height 21
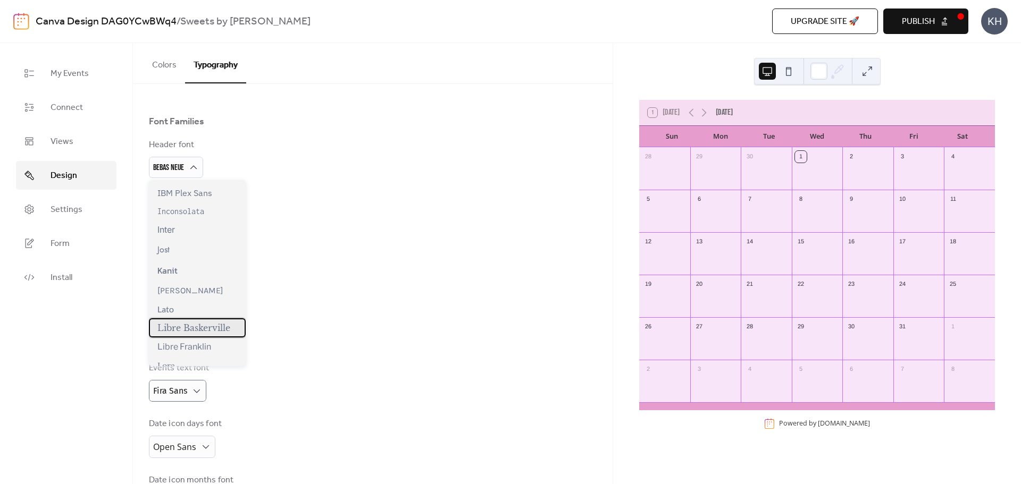
click at [208, 330] on span "Libre Baskerville" at bounding box center [193, 328] width 73 height 11
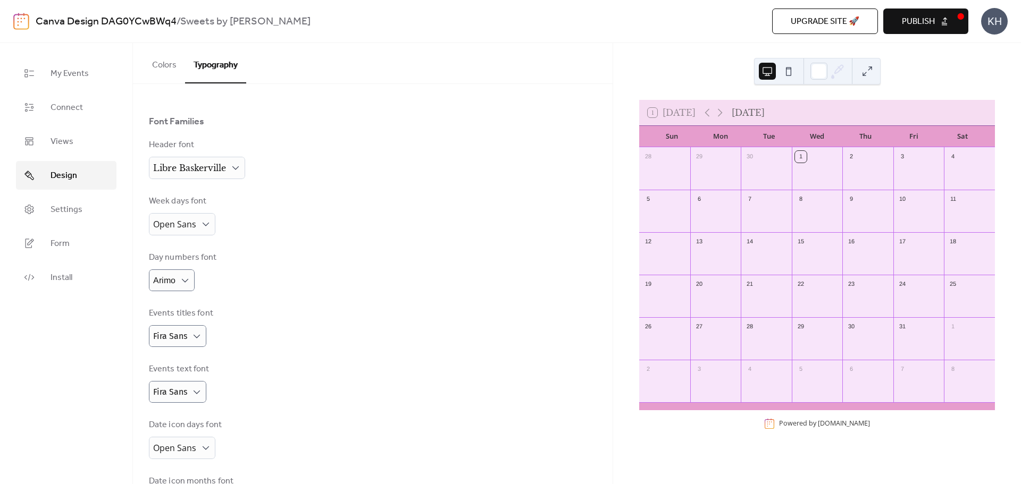
click at [354, 248] on div "Base Font Size * px Font Families Header font Libre [PERSON_NAME] Week days fon…" at bounding box center [373, 277] width 448 height 477
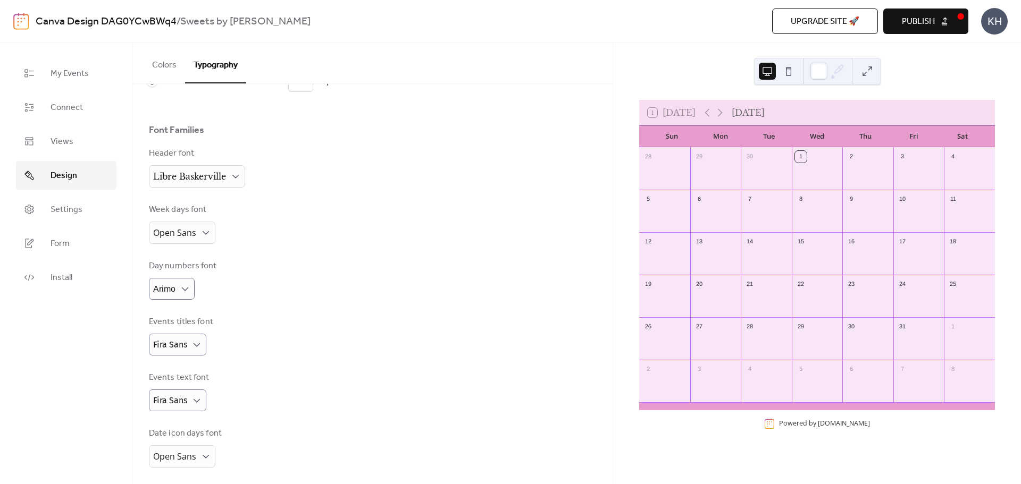
scroll to position [0, 0]
type input "**"
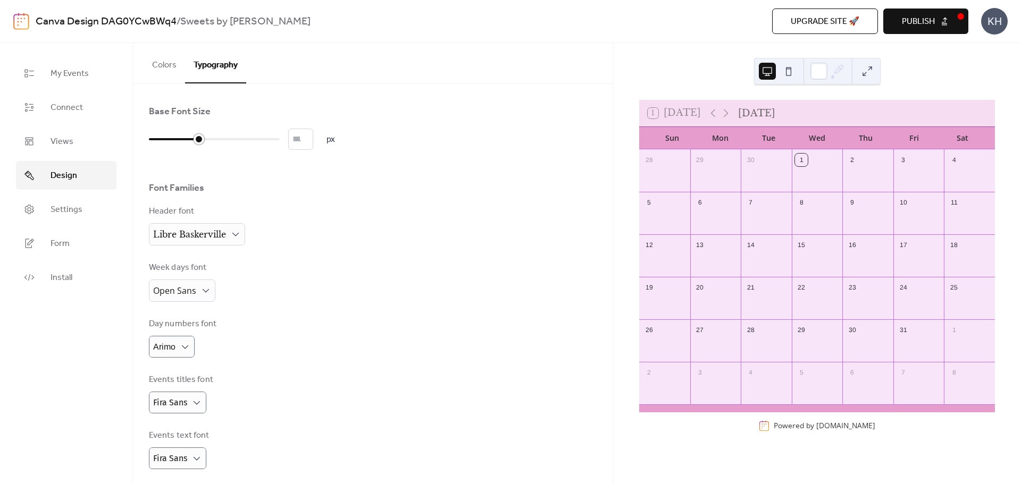
drag, startPoint x: 154, startPoint y: 140, endPoint x: 194, endPoint y: 139, distance: 40.4
click at [194, 139] on div at bounding box center [199, 139] width 11 height 11
click at [403, 237] on div "Header font Libre [PERSON_NAME]" at bounding box center [373, 225] width 448 height 40
click at [101, 212] on link "Settings" at bounding box center [66, 209] width 101 height 29
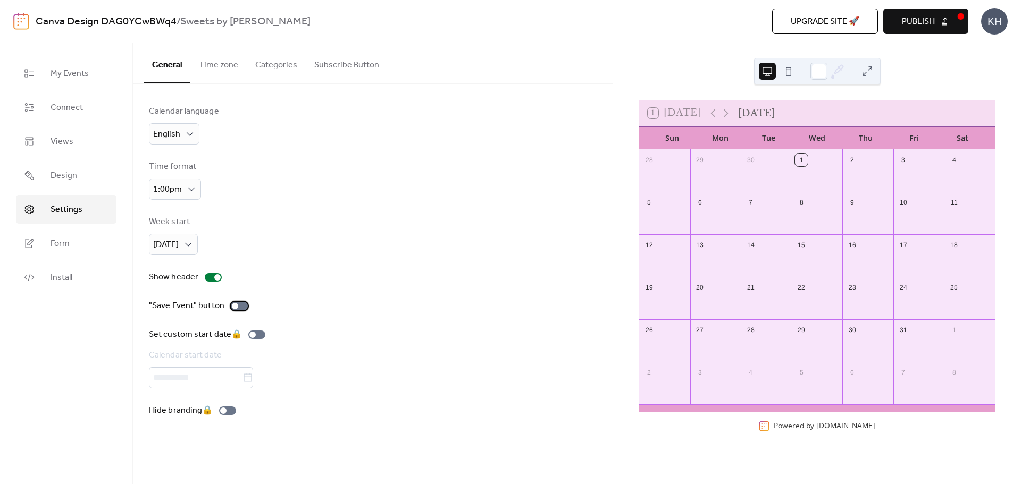
click at [235, 306] on div at bounding box center [235, 306] width 6 height 6
drag, startPoint x: 68, startPoint y: 231, endPoint x: 80, endPoint y: 231, distance: 12.2
click at [69, 231] on link "Form" at bounding box center [66, 243] width 101 height 29
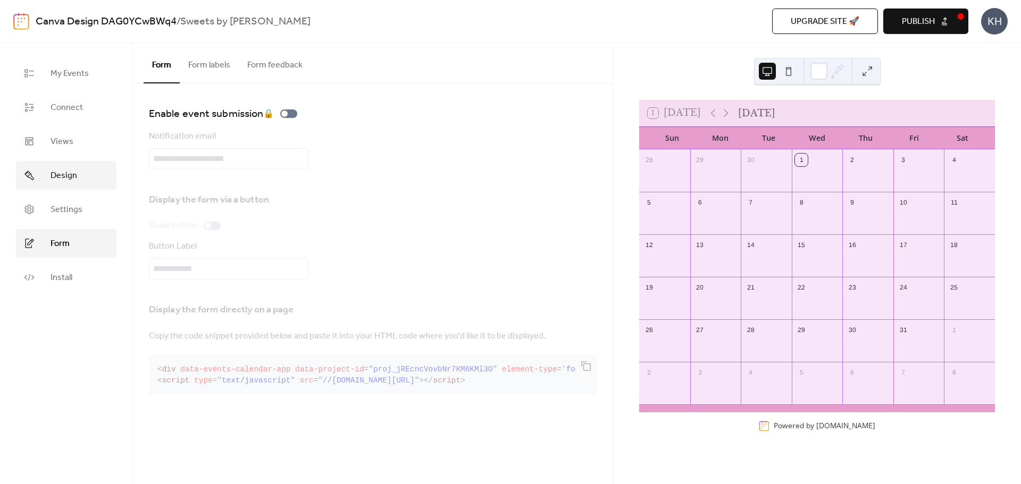
click at [83, 174] on link "Design" at bounding box center [66, 175] width 101 height 29
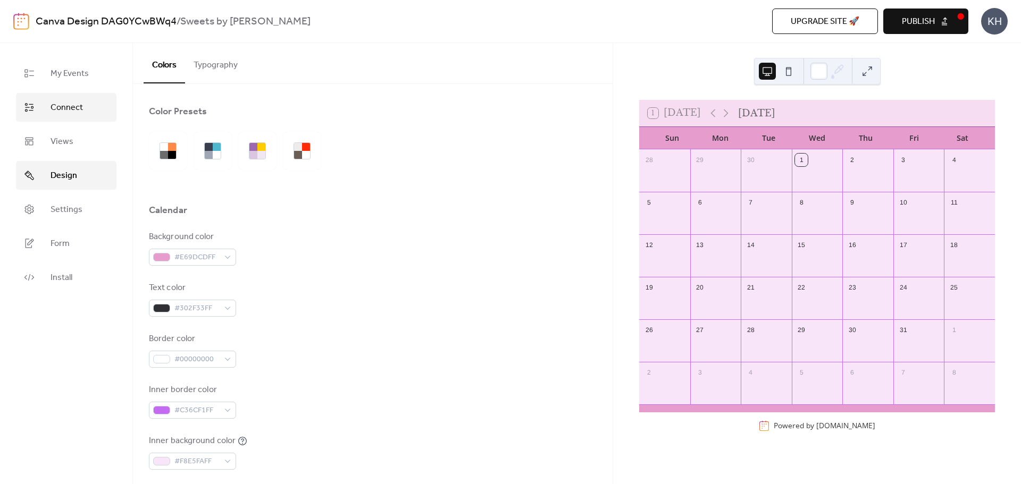
drag, startPoint x: 86, startPoint y: 110, endPoint x: 81, endPoint y: 96, distance: 15.1
click at [85, 110] on link "Connect" at bounding box center [66, 107] width 101 height 29
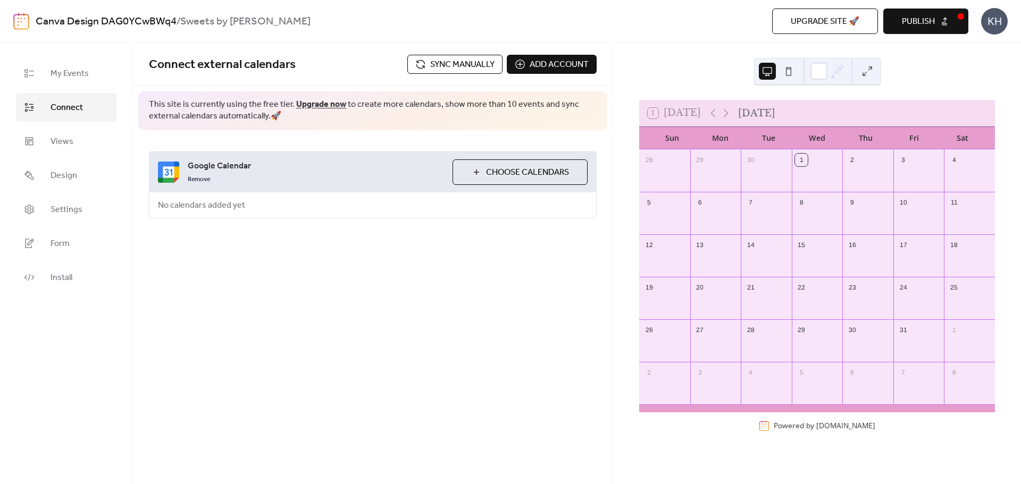
click at [530, 179] on span "Choose Calendars" at bounding box center [527, 172] width 83 height 13
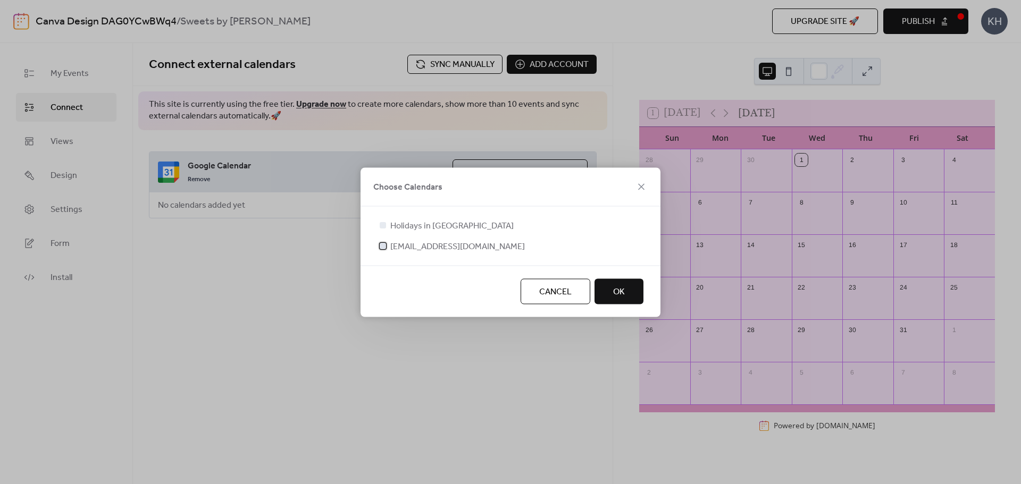
click at [418, 249] on span "[EMAIL_ADDRESS][DOMAIN_NAME]" at bounding box center [457, 246] width 135 height 13
click at [622, 294] on span "OK" at bounding box center [619, 292] width 12 height 13
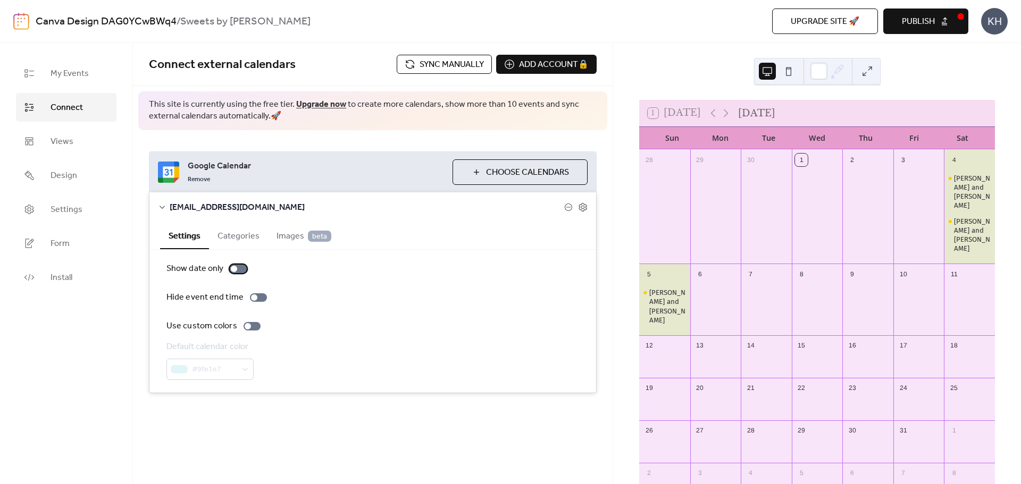
click at [237, 271] on div at bounding box center [238, 269] width 17 height 9
click at [241, 270] on div at bounding box center [242, 269] width 6 height 6
click at [241, 270] on div at bounding box center [238, 269] width 17 height 9
click at [247, 239] on button "Categories" at bounding box center [238, 235] width 59 height 26
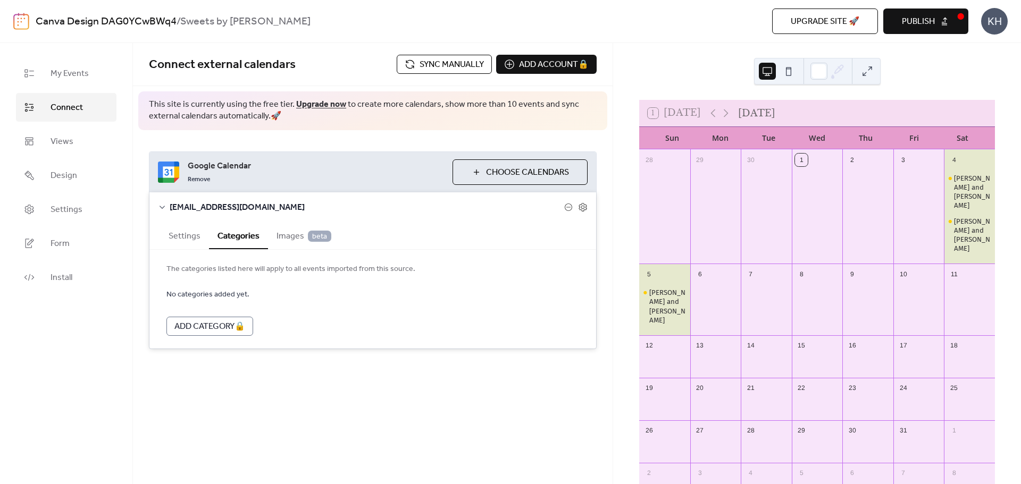
click at [300, 237] on span "Images beta" at bounding box center [304, 236] width 55 height 13
click at [247, 232] on button "Categories" at bounding box center [238, 235] width 59 height 26
click at [186, 235] on button "Settings" at bounding box center [184, 235] width 49 height 26
click at [241, 240] on button "Categories" at bounding box center [238, 235] width 59 height 26
click at [303, 235] on span "Images beta" at bounding box center [304, 236] width 55 height 13
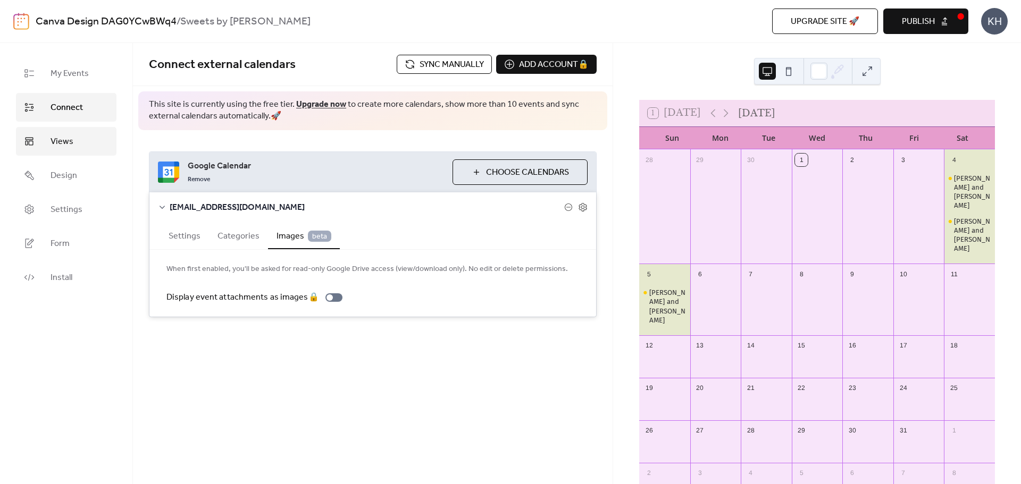
click at [73, 143] on link "Views" at bounding box center [66, 141] width 101 height 29
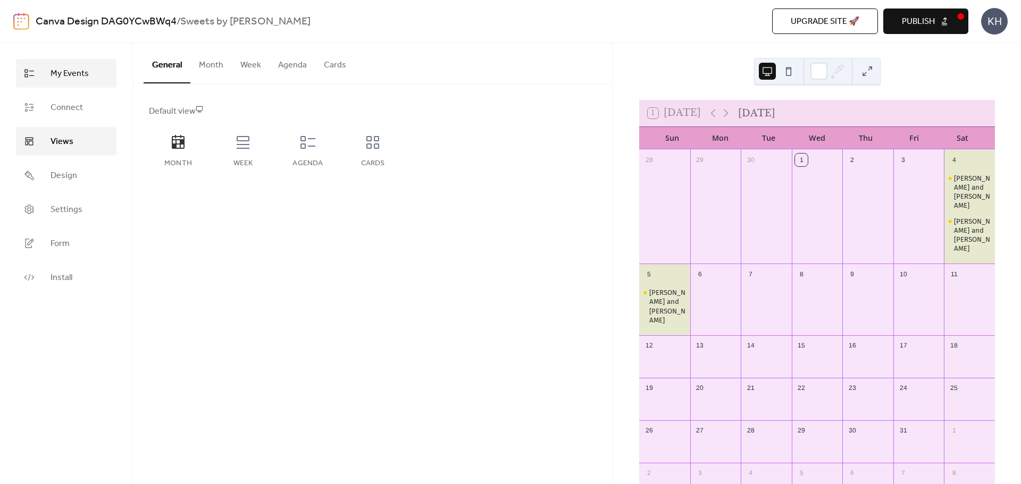
click at [80, 80] on span "My Events" at bounding box center [70, 74] width 38 height 13
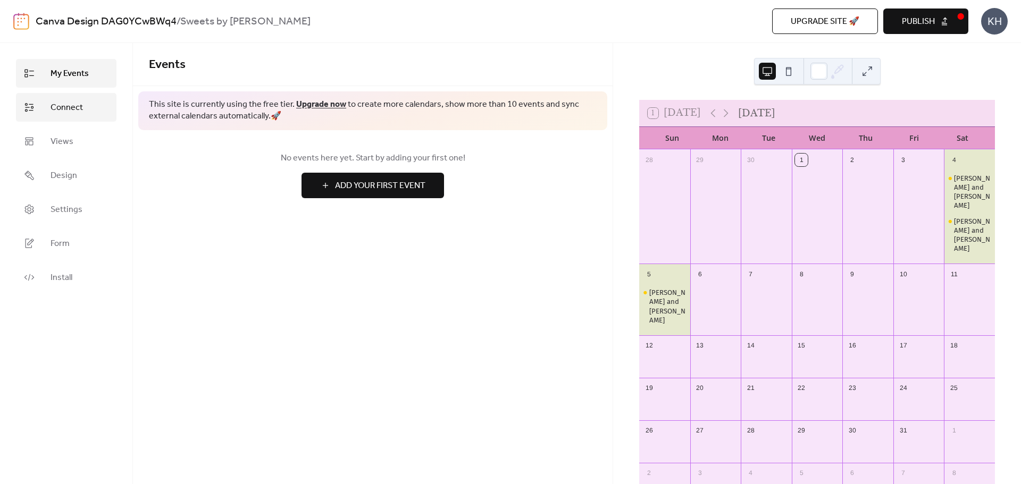
click at [74, 114] on span "Connect" at bounding box center [67, 108] width 32 height 13
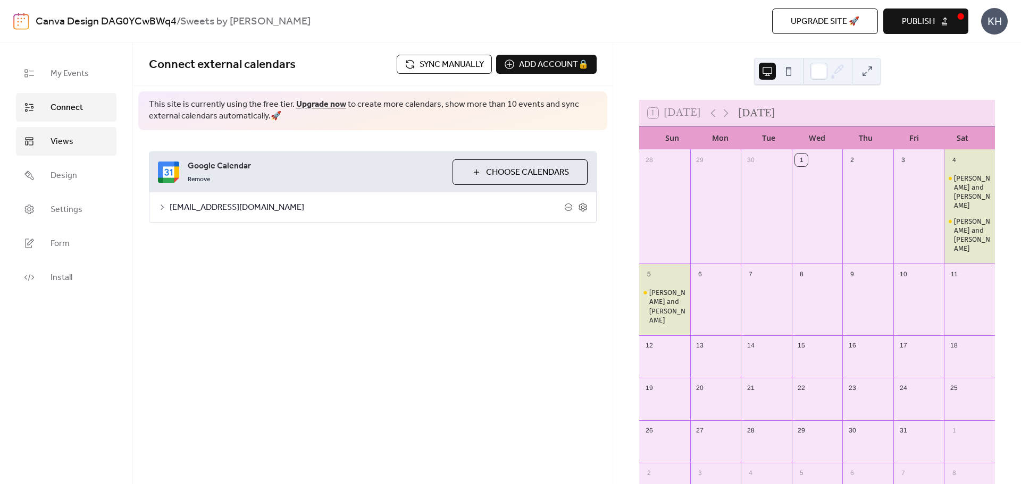
click at [105, 130] on link "Views" at bounding box center [66, 141] width 101 height 29
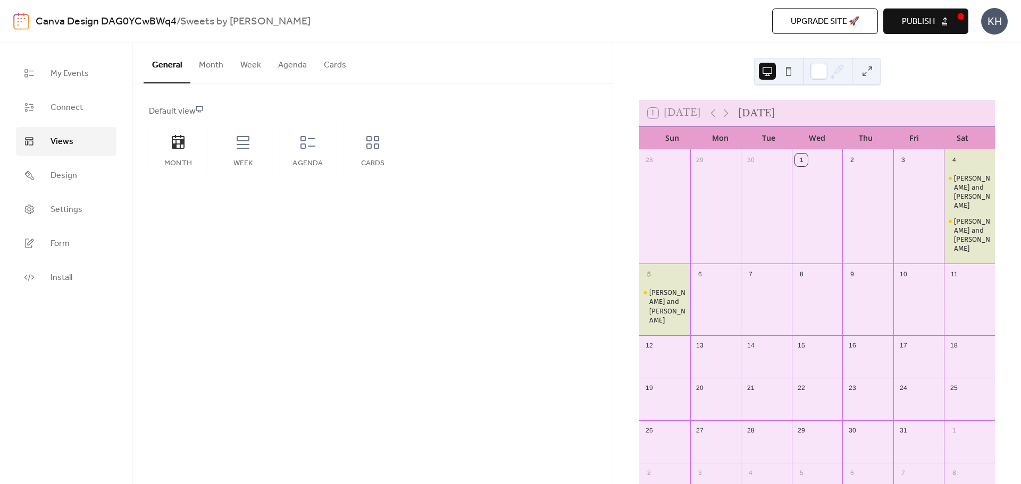
click at [219, 64] on button "Month" at bounding box center [210, 62] width 41 height 39
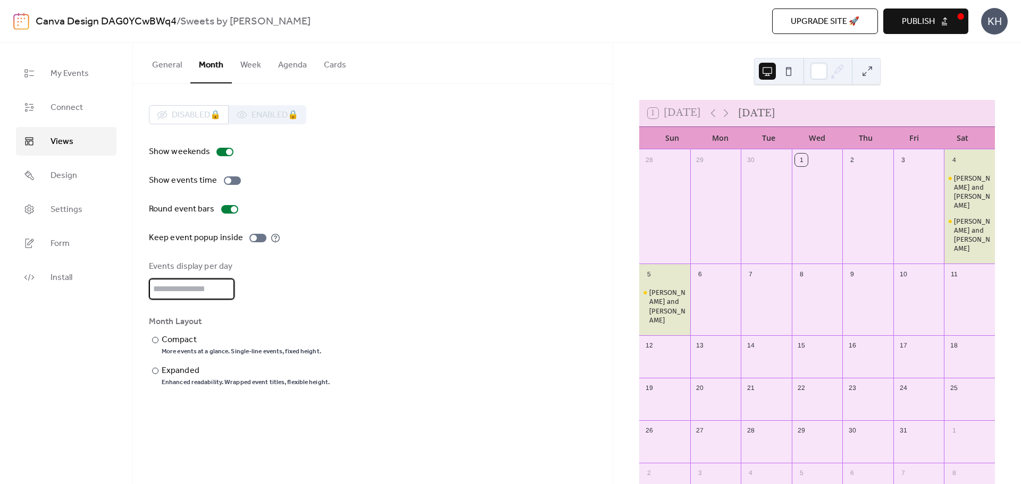
click at [227, 286] on input "*" at bounding box center [192, 289] width 86 height 21
type input "*"
click at [227, 286] on input "*" at bounding box center [192, 289] width 86 height 21
click at [342, 274] on div "Events display per day *" at bounding box center [373, 280] width 448 height 39
click at [935, 21] on button "Publish" at bounding box center [925, 22] width 85 height 26
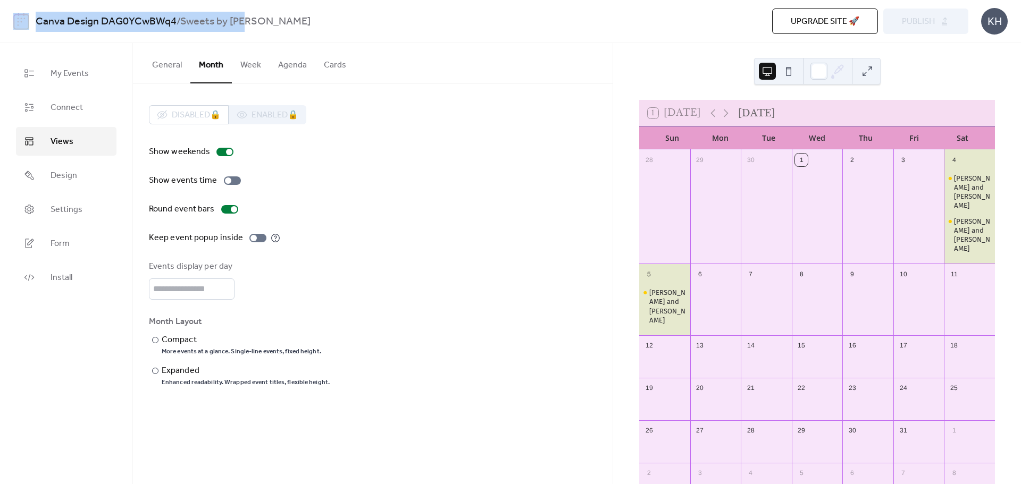
drag, startPoint x: 261, startPoint y: 26, endPoint x: 32, endPoint y: 29, distance: 229.2
click at [32, 29] on div "Canva Design DAG0YCwBWq4 / Sweets by [PERSON_NAME] site 🚀 Preview Publish KH" at bounding box center [510, 21] width 994 height 43
